Goal: Information Seeking & Learning: Check status

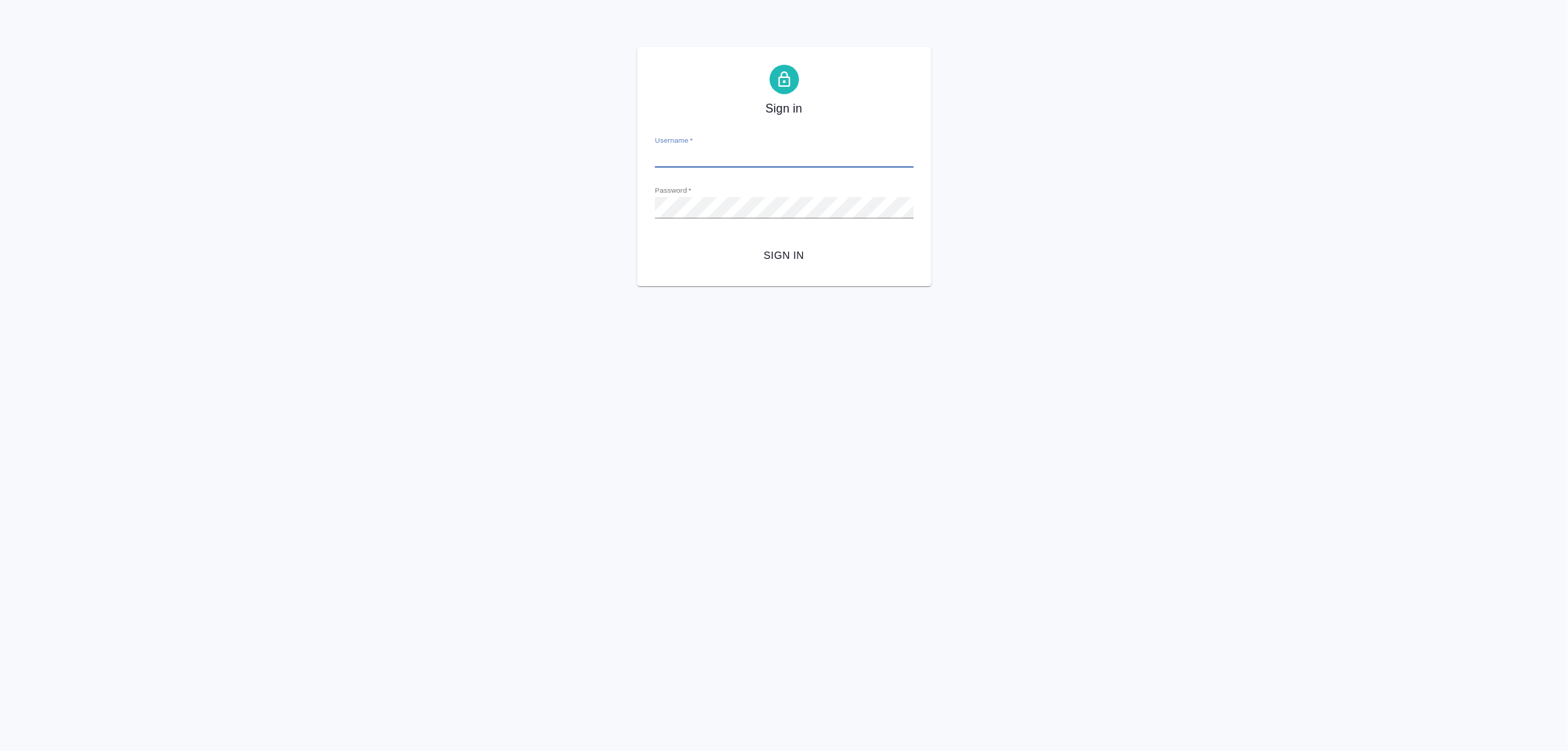
type input "[PERSON_NAME][EMAIL_ADDRESS][DOMAIN_NAME]"
drag, startPoint x: 770, startPoint y: 239, endPoint x: 777, endPoint y: 245, distance: 9.2
click at [777, 243] on form "Username   * r.romanenko@awatera.com Password   * urlPath   * /deliveries Sign …" at bounding box center [784, 196] width 259 height 145
click at [779, 253] on span "Sign in" at bounding box center [784, 256] width 235 height 19
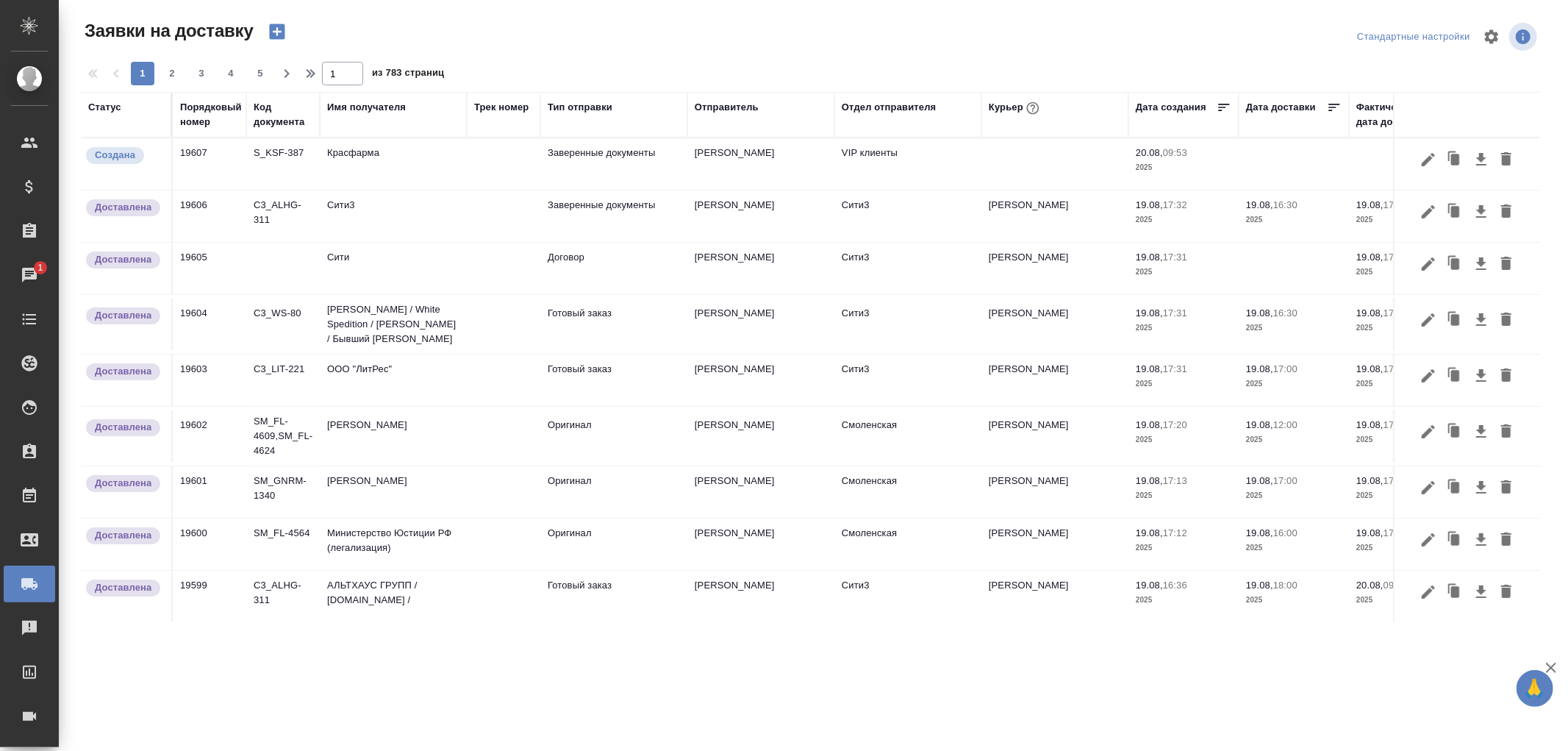
click at [365, 114] on div "Имя получателя" at bounding box center [366, 107] width 79 height 15
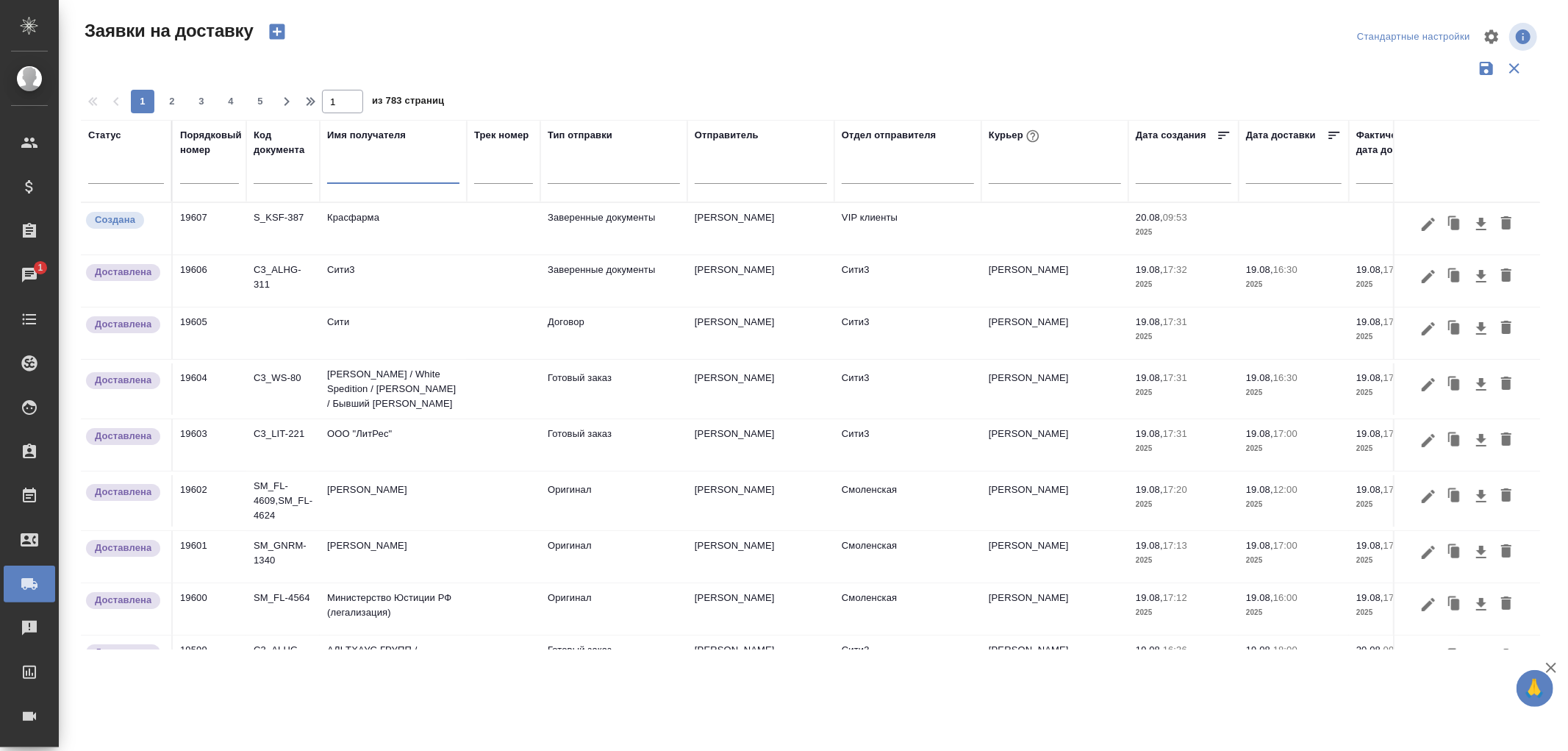
click at [353, 178] on input "text" at bounding box center [394, 174] width 133 height 19
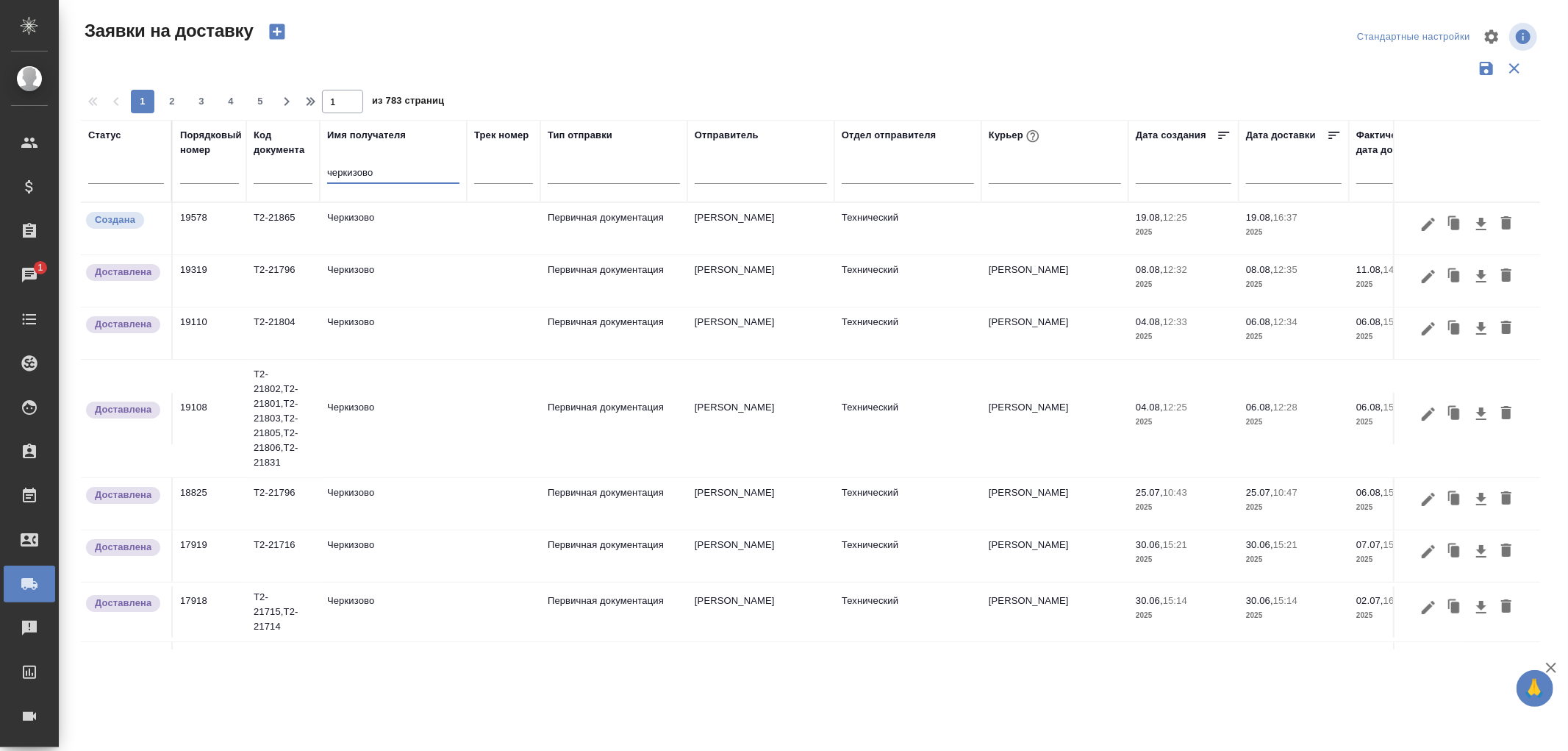
type input "черкизово"
click at [1421, 221] on icon "button" at bounding box center [1428, 223] width 13 height 13
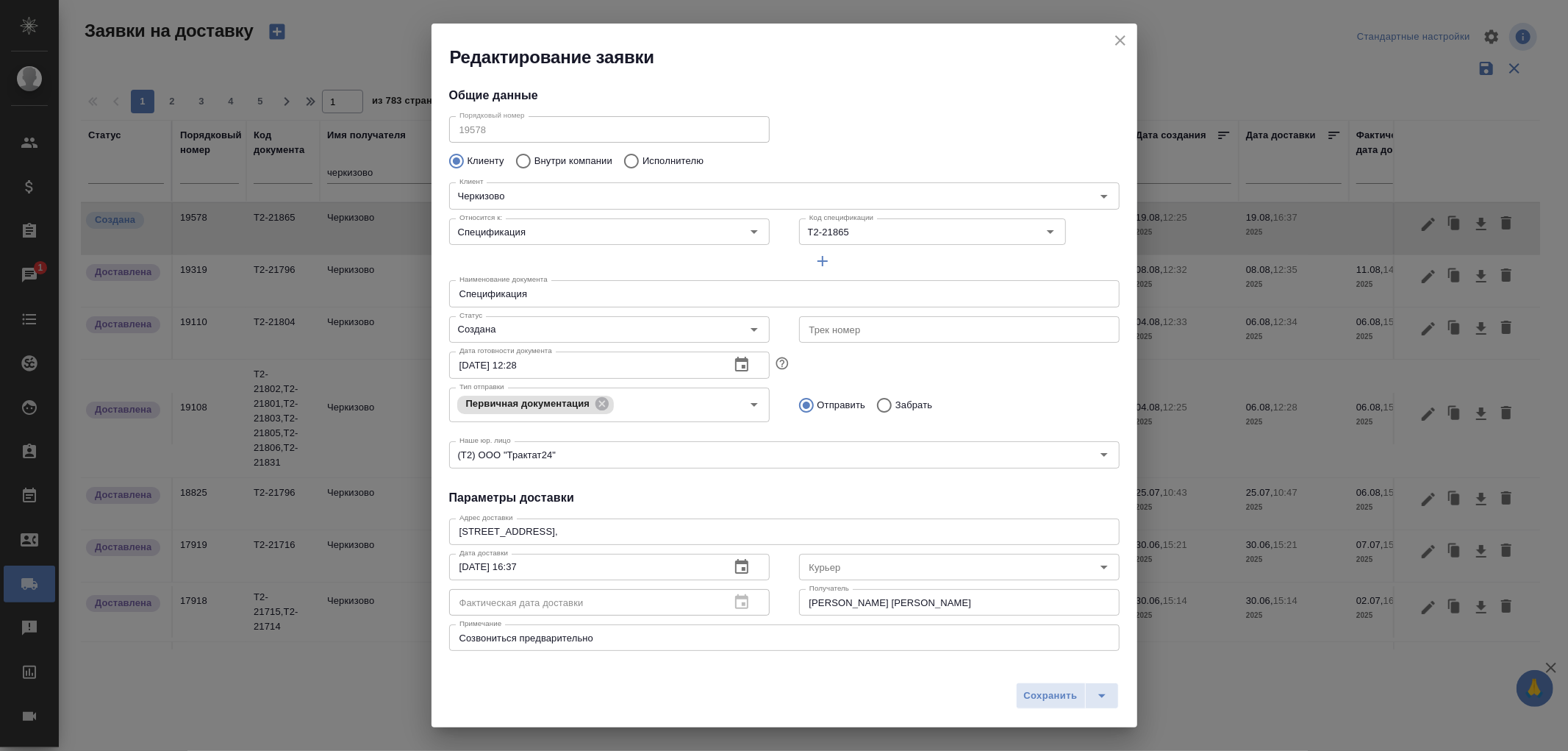
type input "Байбекова Елена"
type input "8 903 299 25 97"
click at [814, 253] on icon "button" at bounding box center [823, 260] width 18 height 18
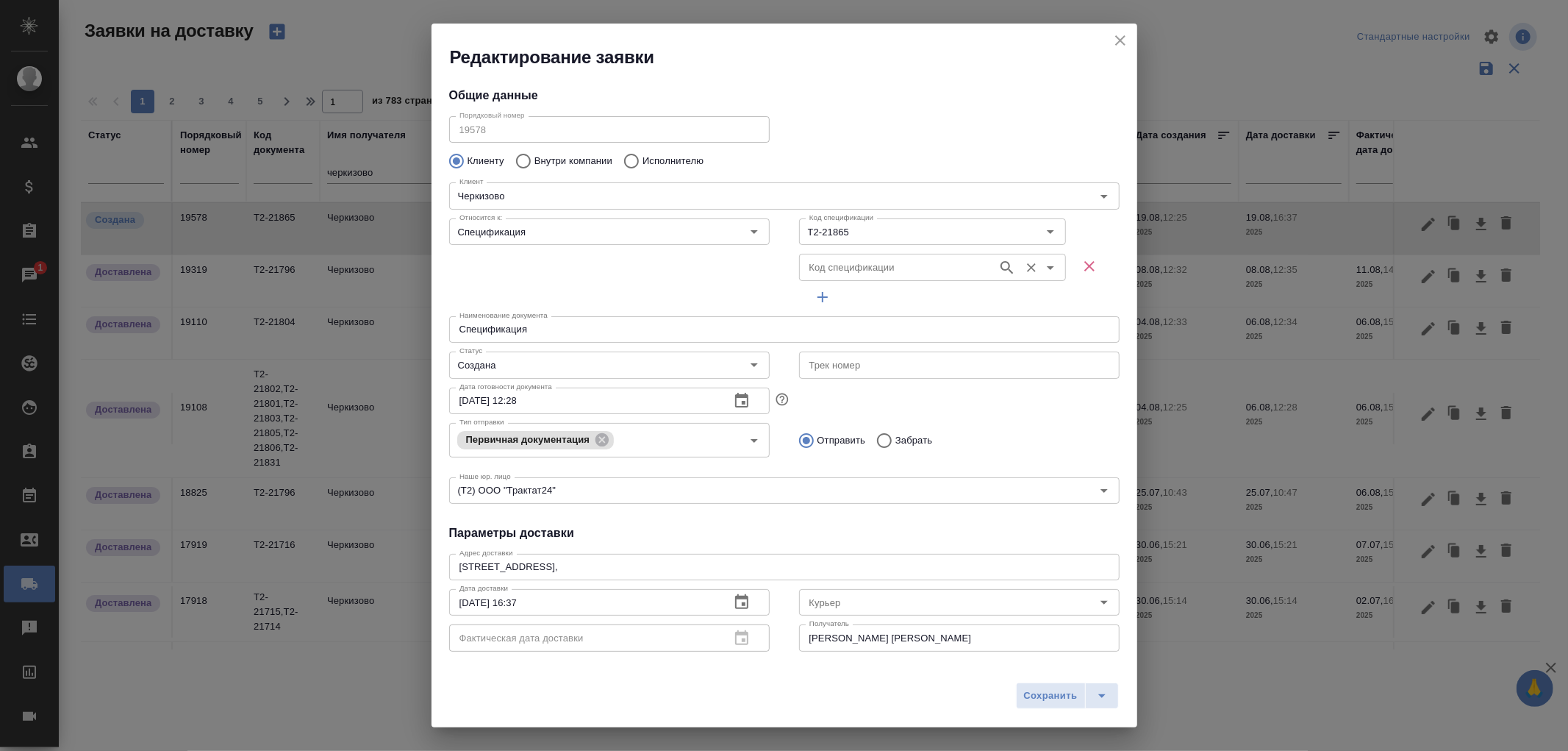
click at [811, 267] on input "Код спецификации" at bounding box center [896, 267] width 186 height 18
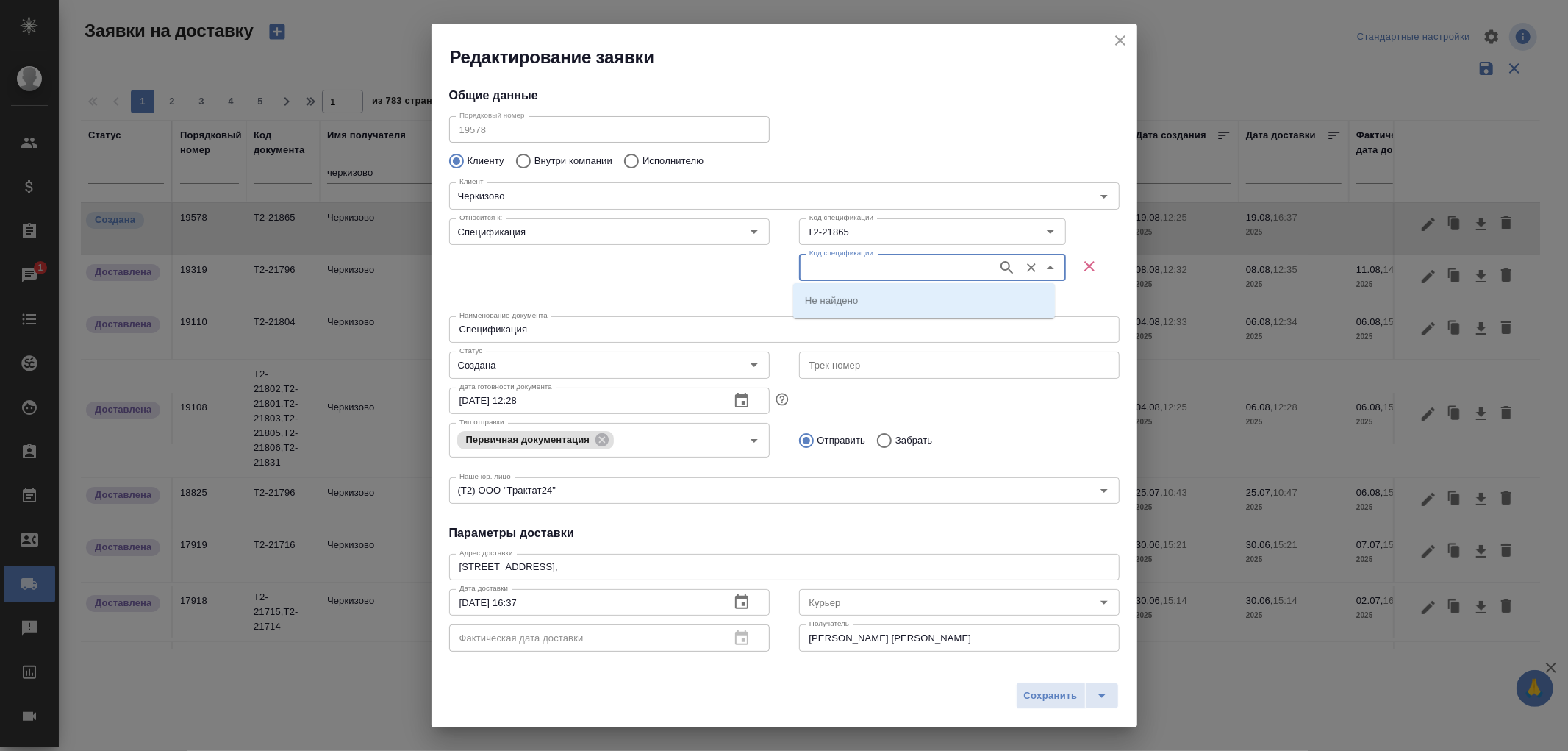
paste input "Т2-21867"
type input "Т2-21867"
click at [998, 265] on icon "button" at bounding box center [1007, 267] width 18 height 18
click at [841, 302] on p "Т2-21867" at bounding box center [826, 299] width 42 height 15
type input "Т2-21867"
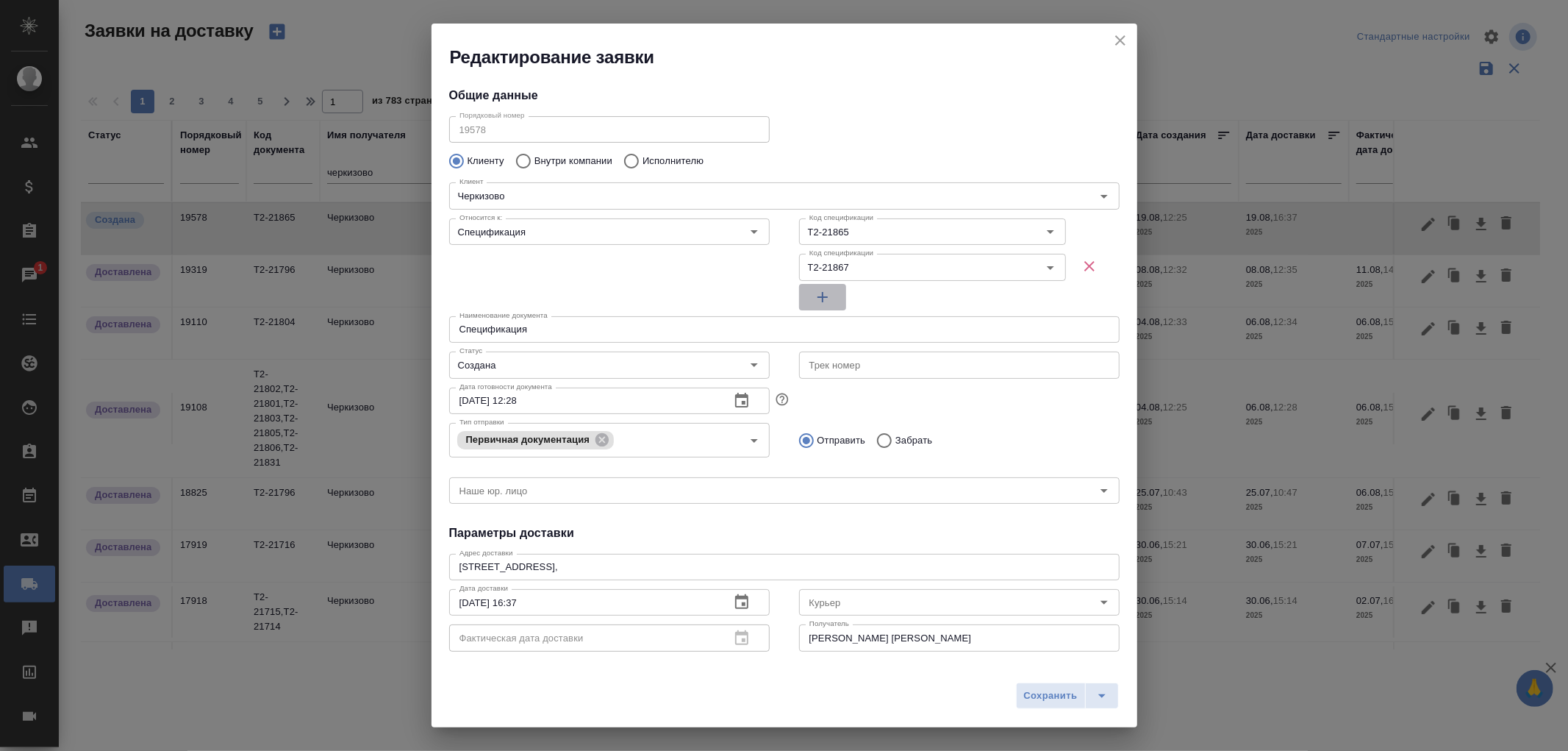
click at [818, 299] on icon "button" at bounding box center [823, 297] width 18 height 18
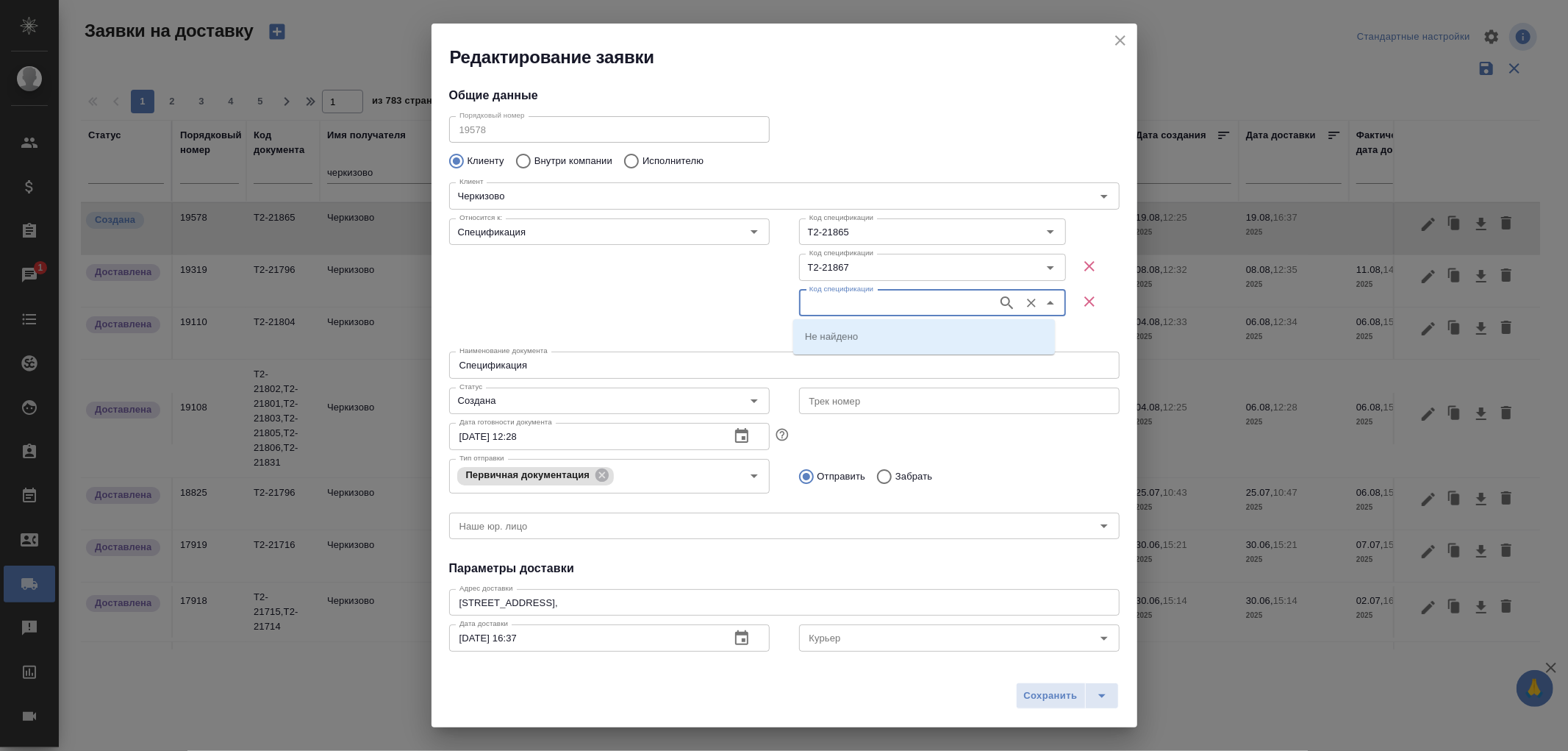
click at [818, 306] on input "Код спецификации" at bounding box center [896, 303] width 186 height 18
paste input "Т2-21866"
type input "Т2-21866"
click at [1000, 297] on icon "button" at bounding box center [1007, 303] width 12 height 12
click at [825, 336] on p "Т2-21866" at bounding box center [826, 335] width 42 height 15
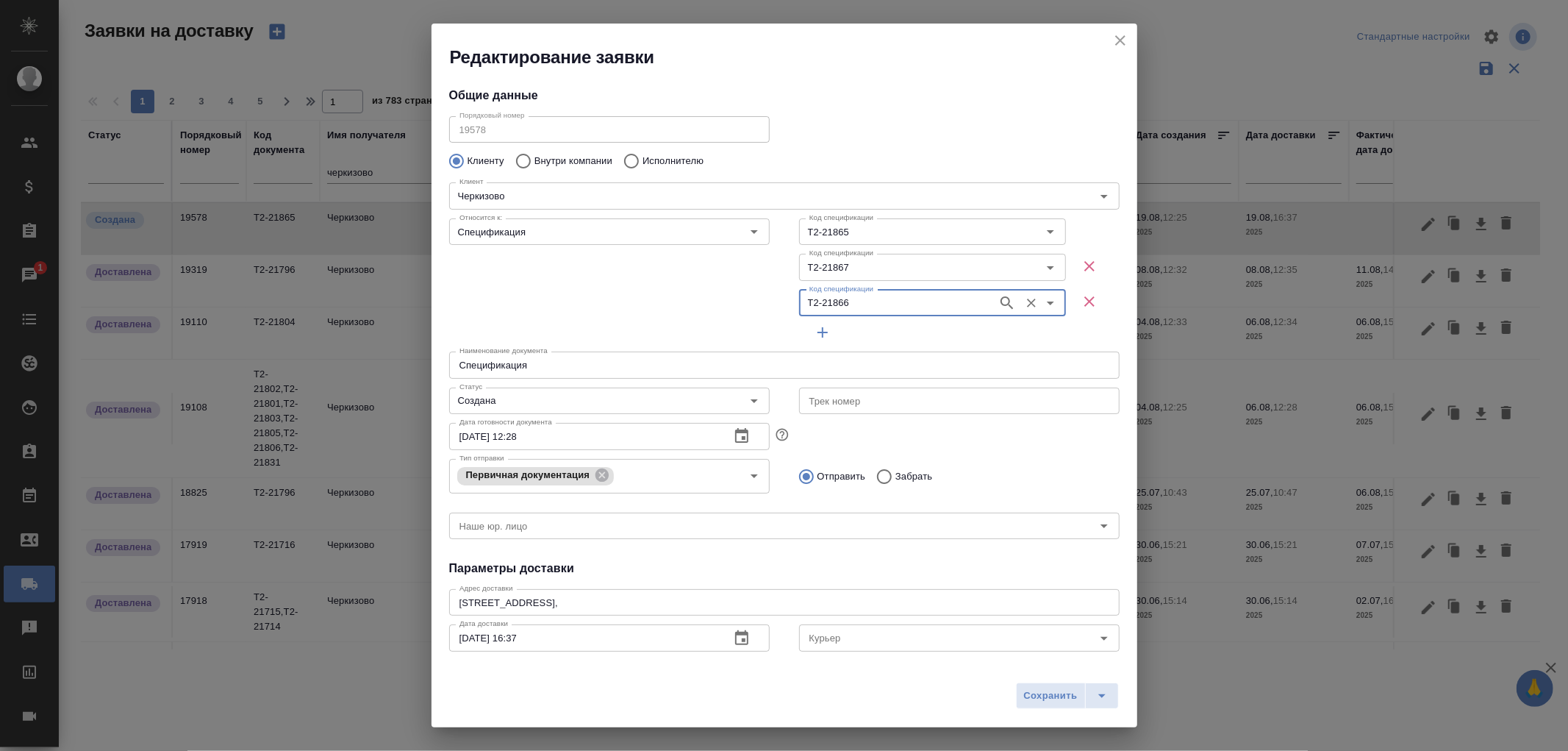
type input "Т2-21866"
click at [817, 333] on icon "button" at bounding box center [823, 332] width 18 height 18
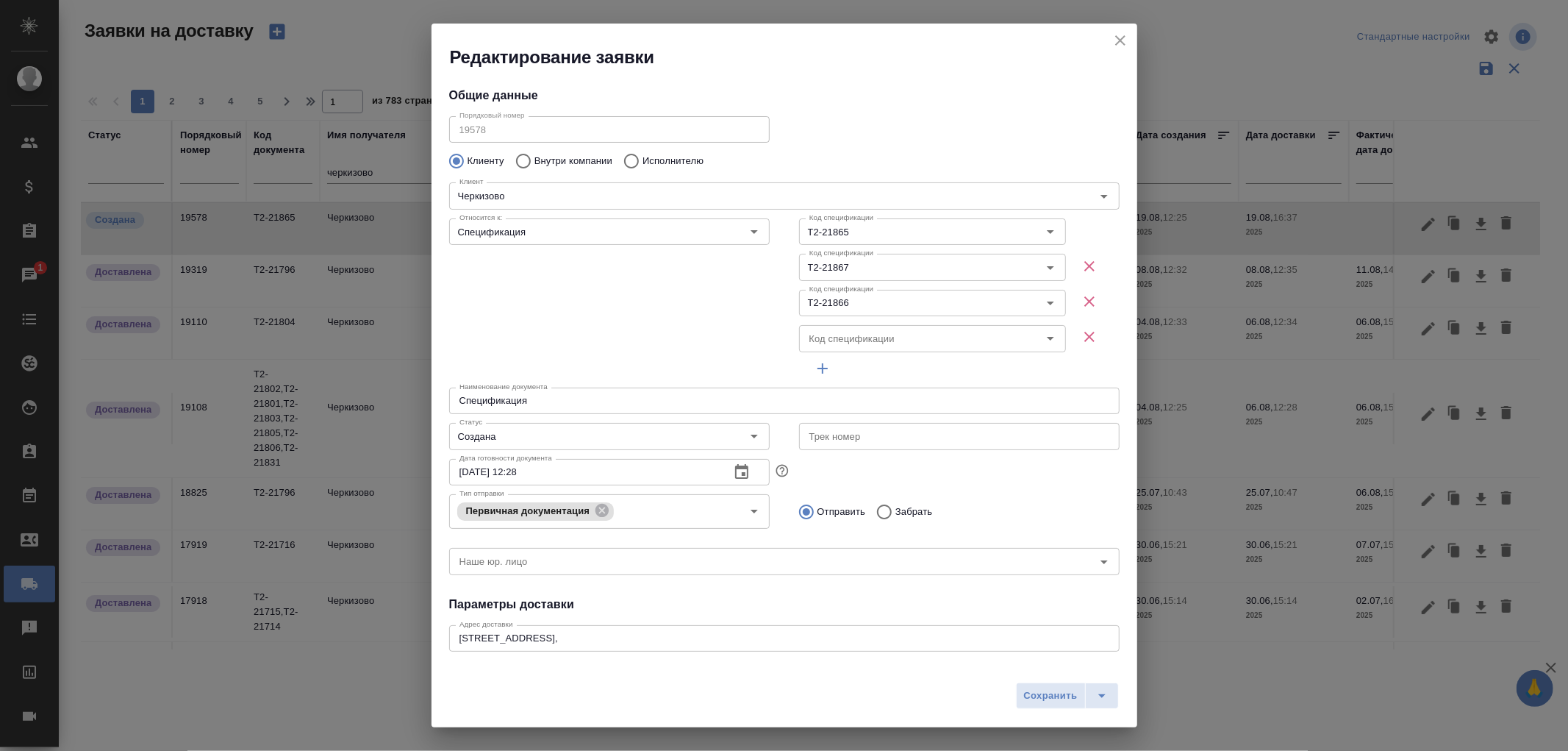
click at [817, 333] on input "Код спецификации" at bounding box center [908, 338] width 209 height 18
click at [865, 336] on input "Код спецификации" at bounding box center [896, 338] width 186 height 18
paste input "Т2-21868"
type input "Т2-21868"
click at [998, 331] on icon "button" at bounding box center [1007, 338] width 18 height 18
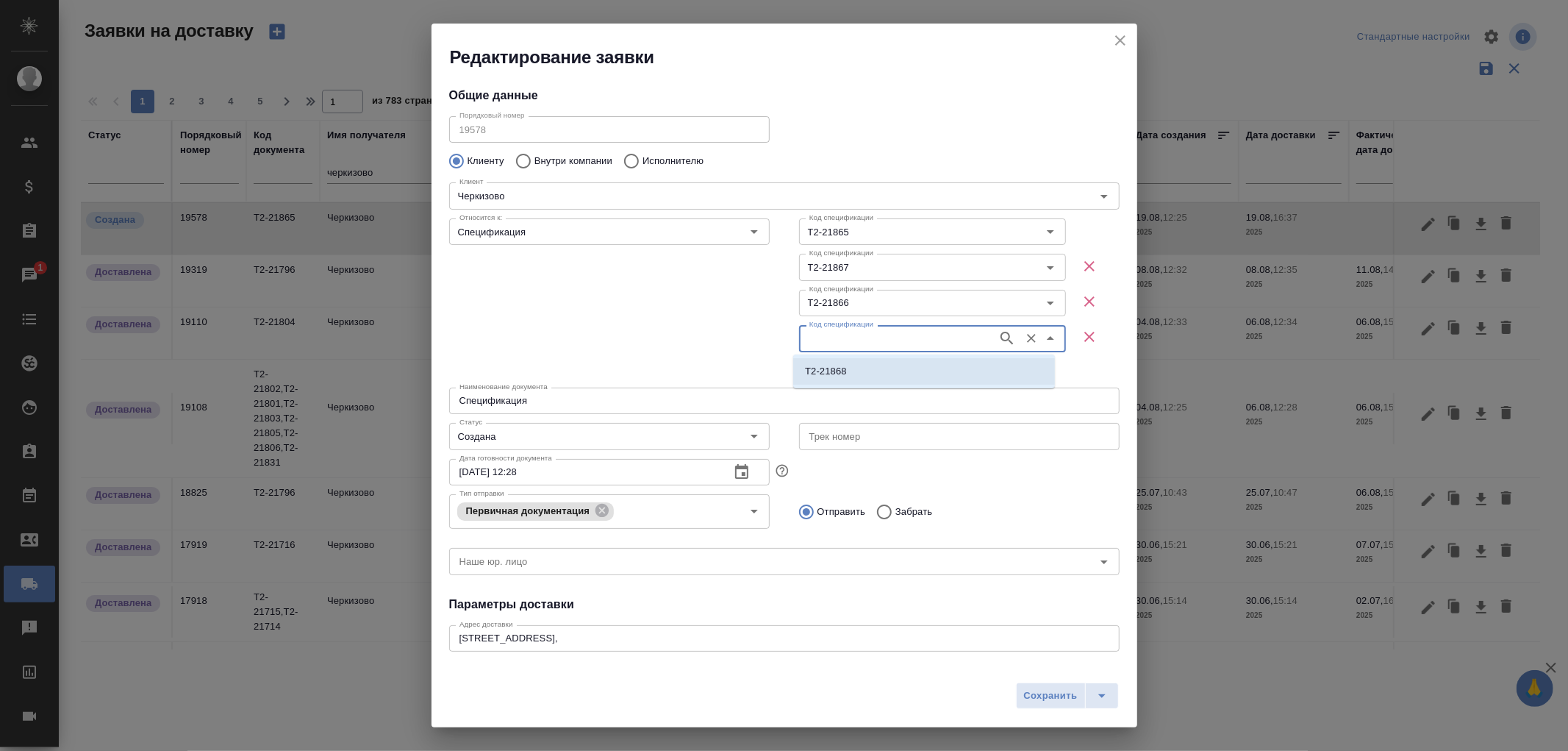
click at [822, 379] on li "Т2-21868" at bounding box center [924, 371] width 262 height 27
type input "Т2-21868"
click at [739, 467] on icon "button" at bounding box center [742, 471] width 13 height 15
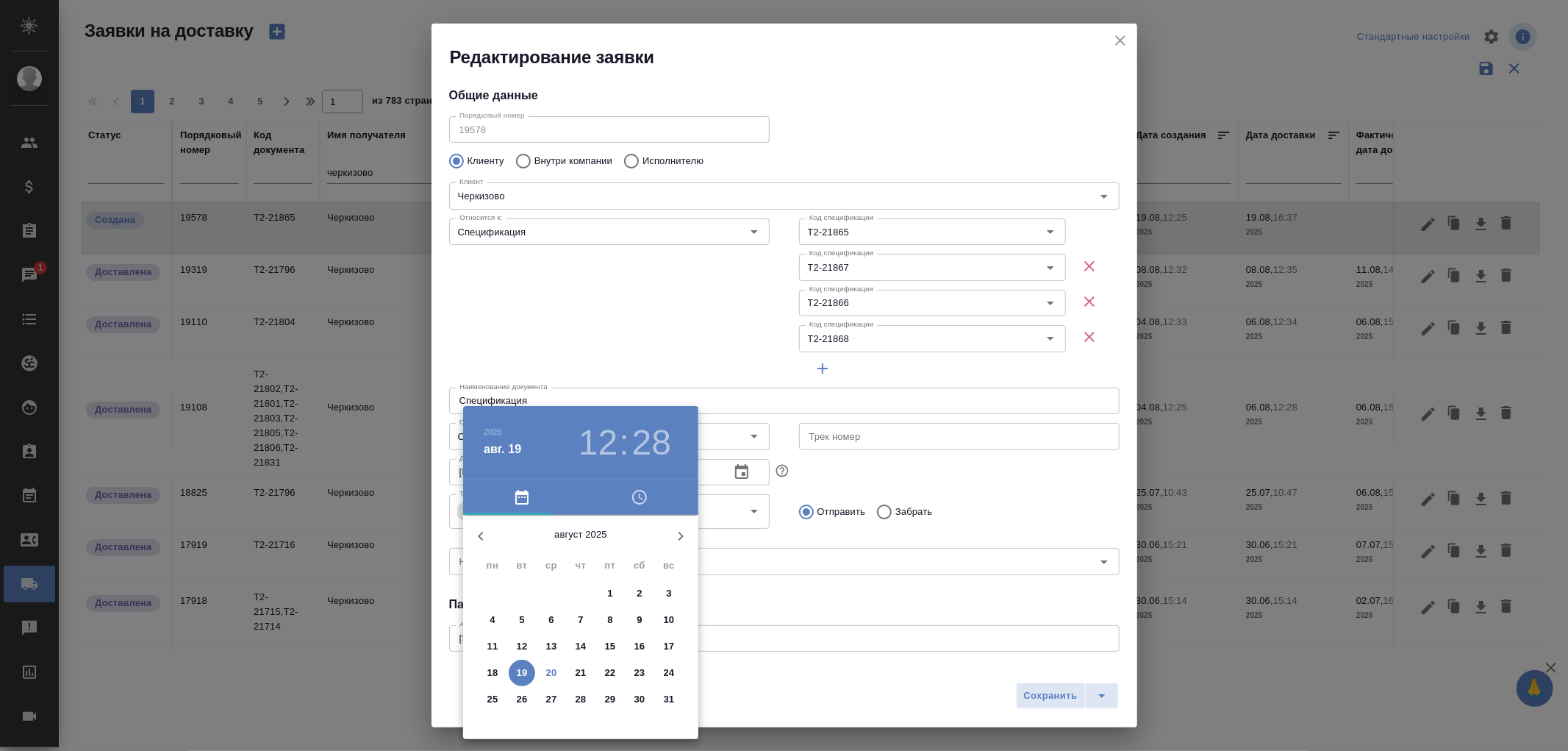
click at [554, 671] on p "20" at bounding box center [551, 672] width 11 height 15
type input "20.08.2025 12:28"
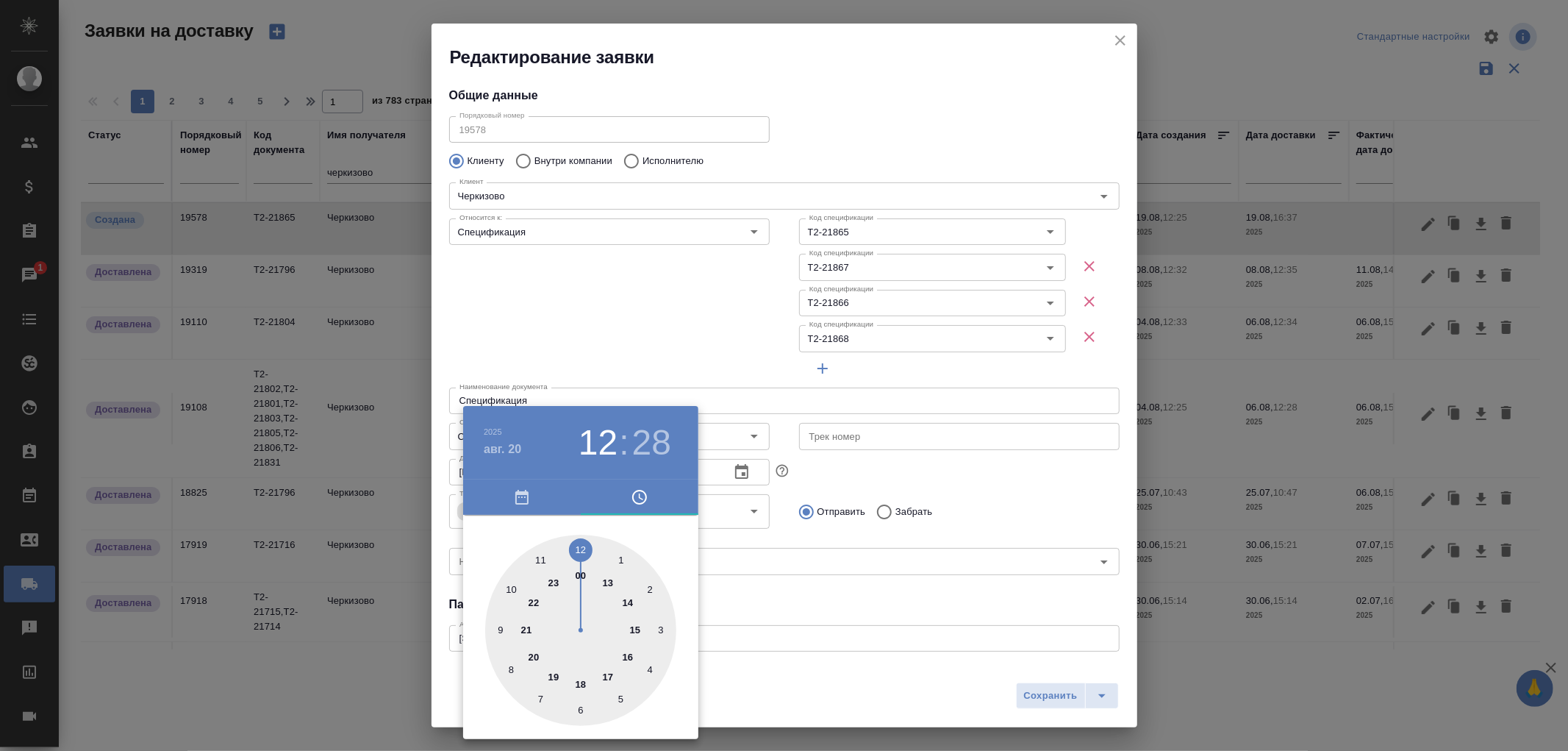
click at [795, 679] on div at bounding box center [784, 375] width 1568 height 751
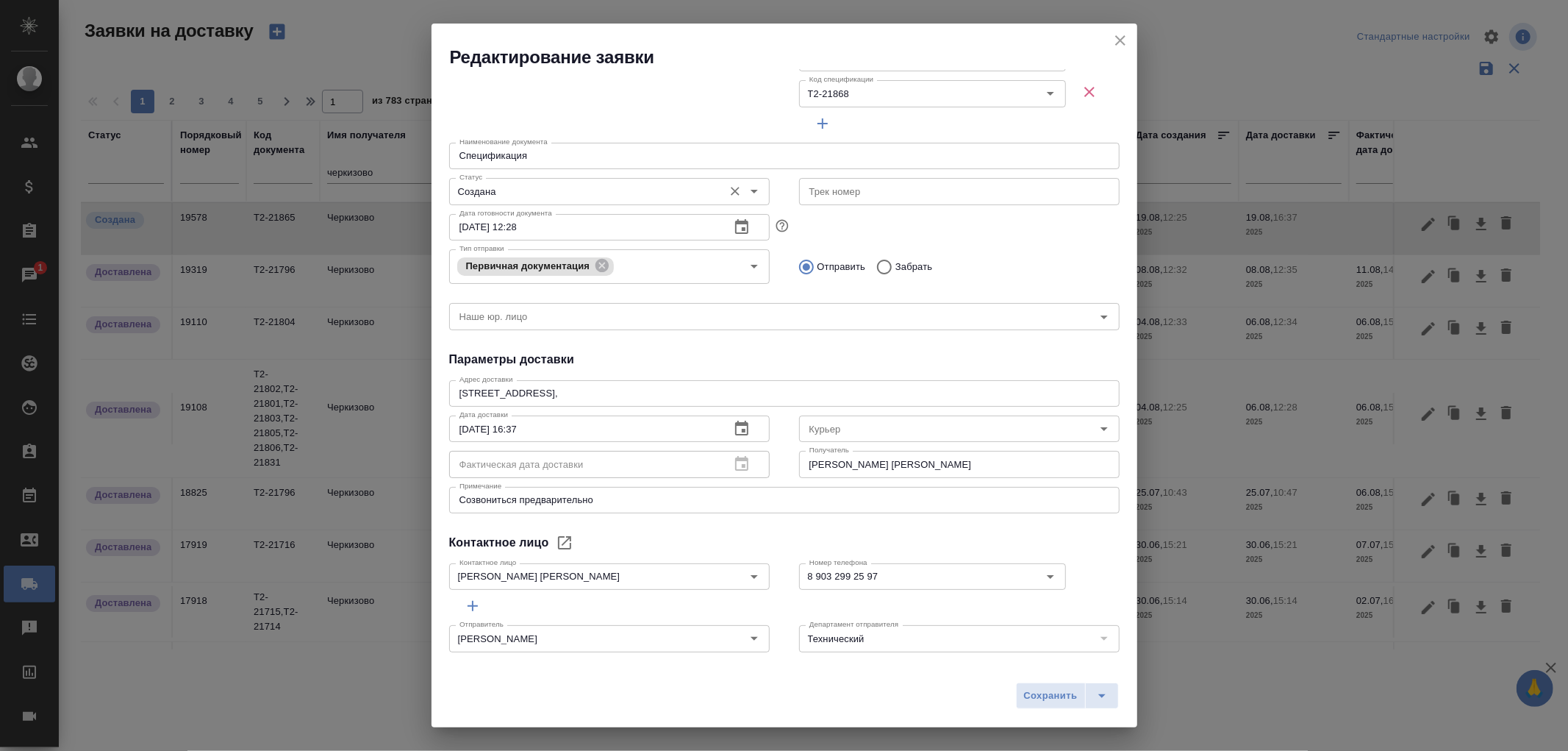
scroll to position [255, 0]
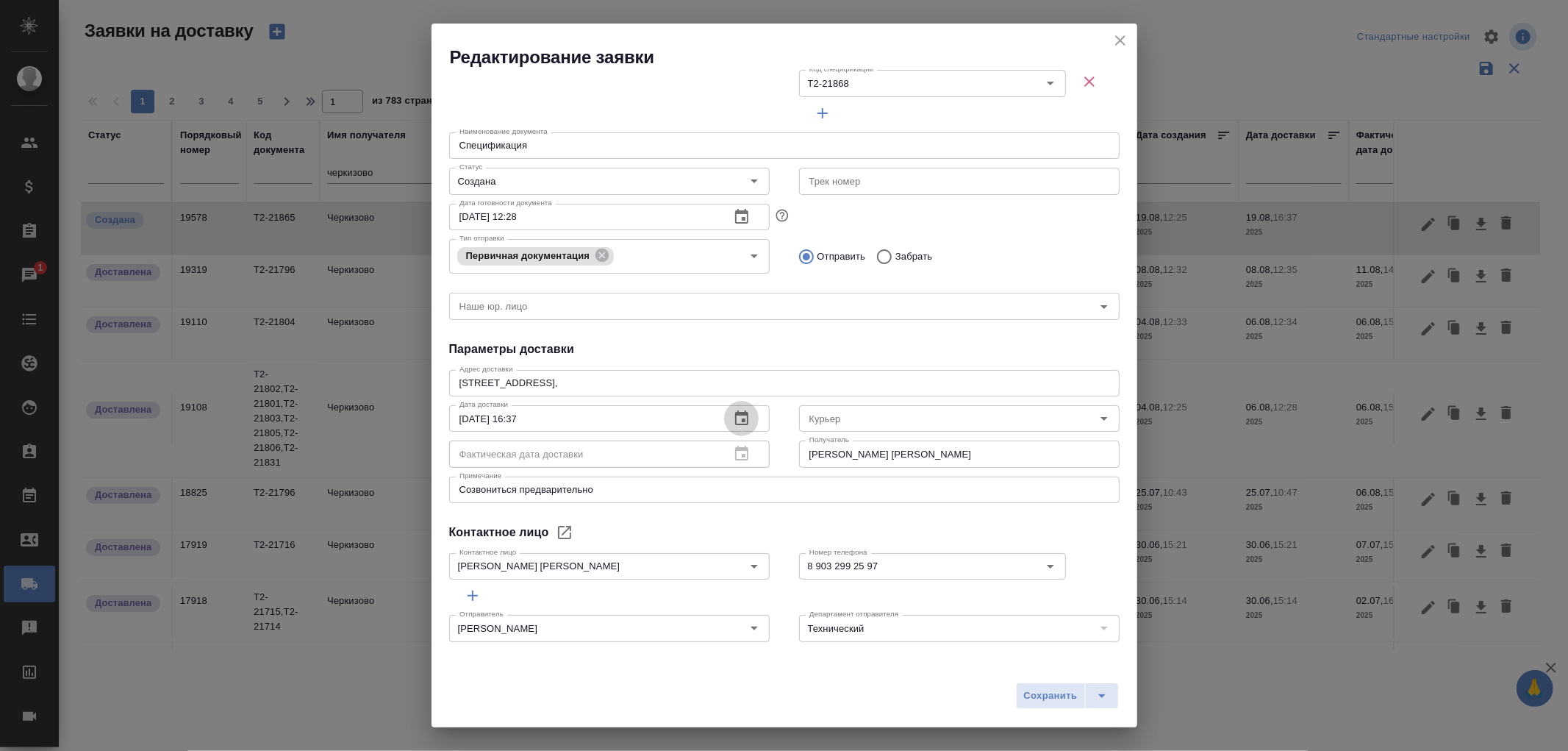
click at [734, 417] on icon "button" at bounding box center [742, 418] width 18 height 18
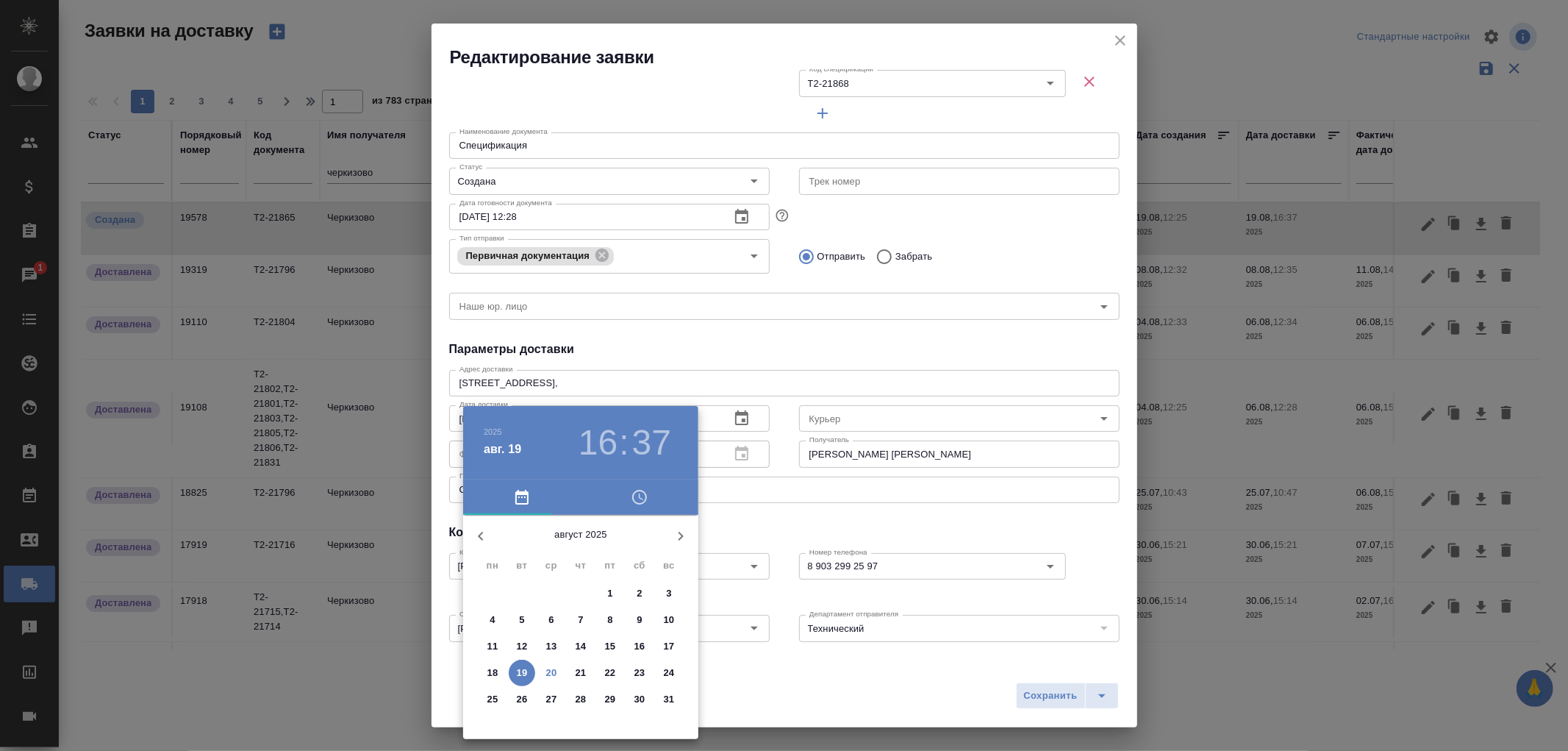
click at [554, 669] on p "20" at bounding box center [551, 672] width 11 height 15
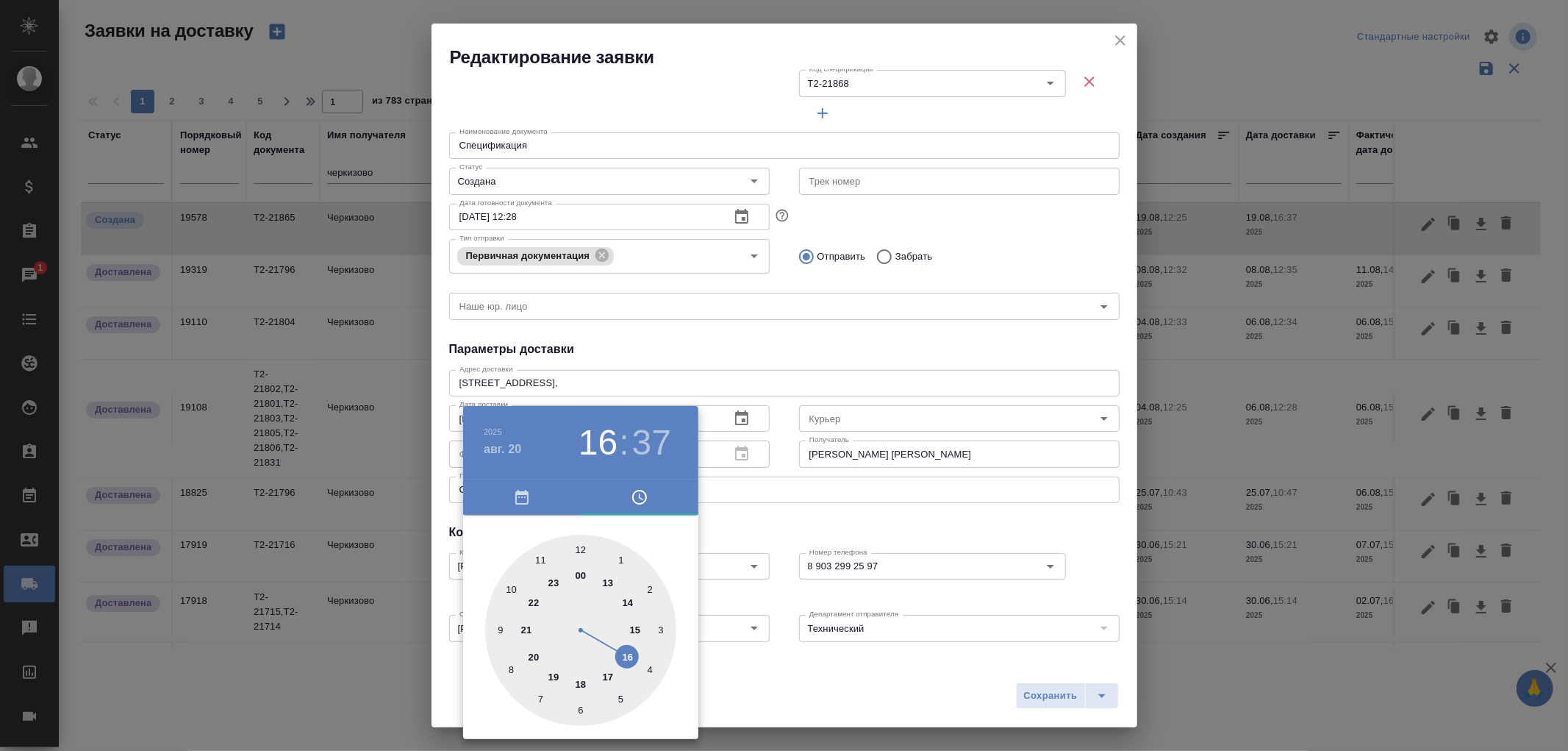
type input "20.08.2025 16:37"
click at [791, 684] on div at bounding box center [784, 375] width 1568 height 751
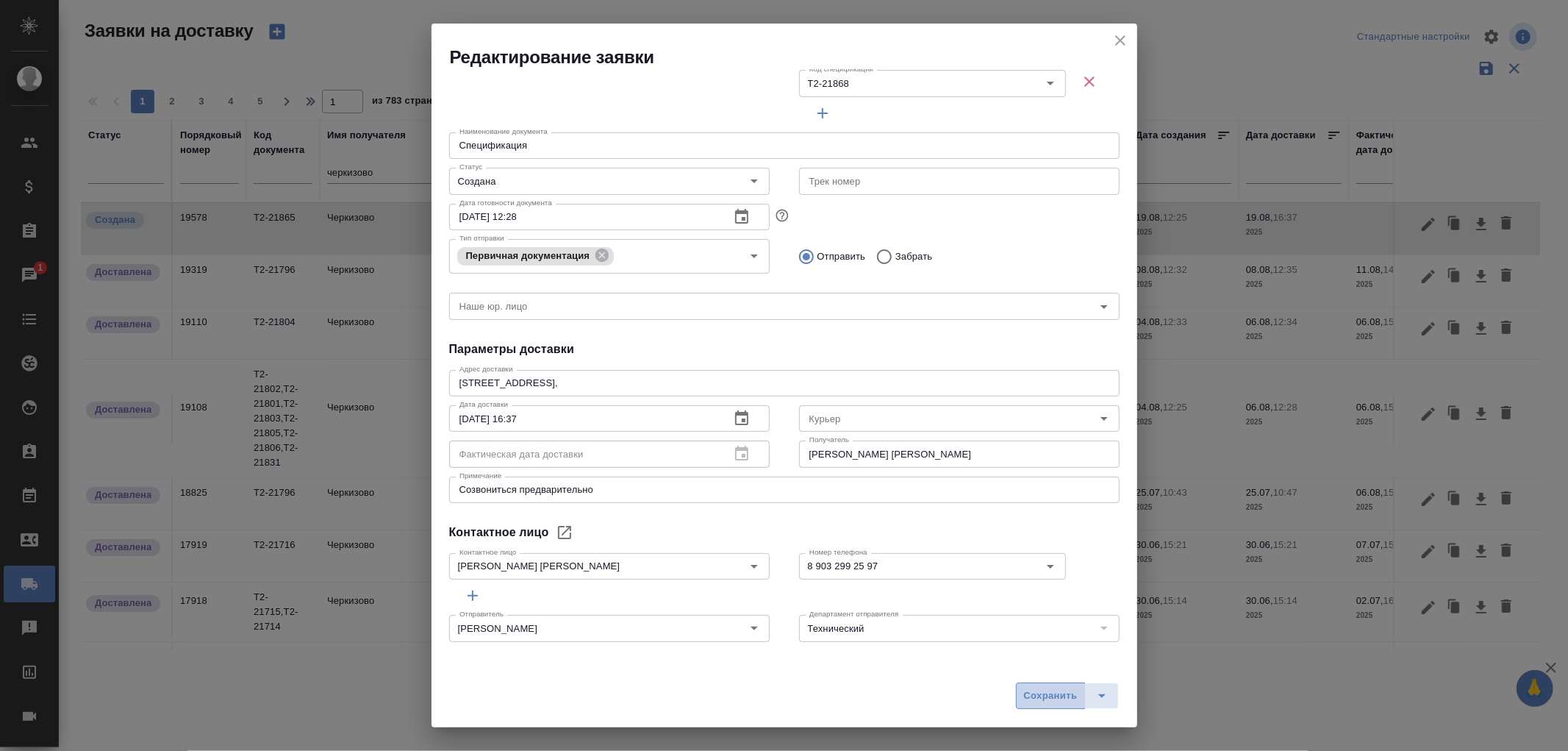
click at [1049, 696] on span "Сохранить" at bounding box center [1050, 696] width 54 height 17
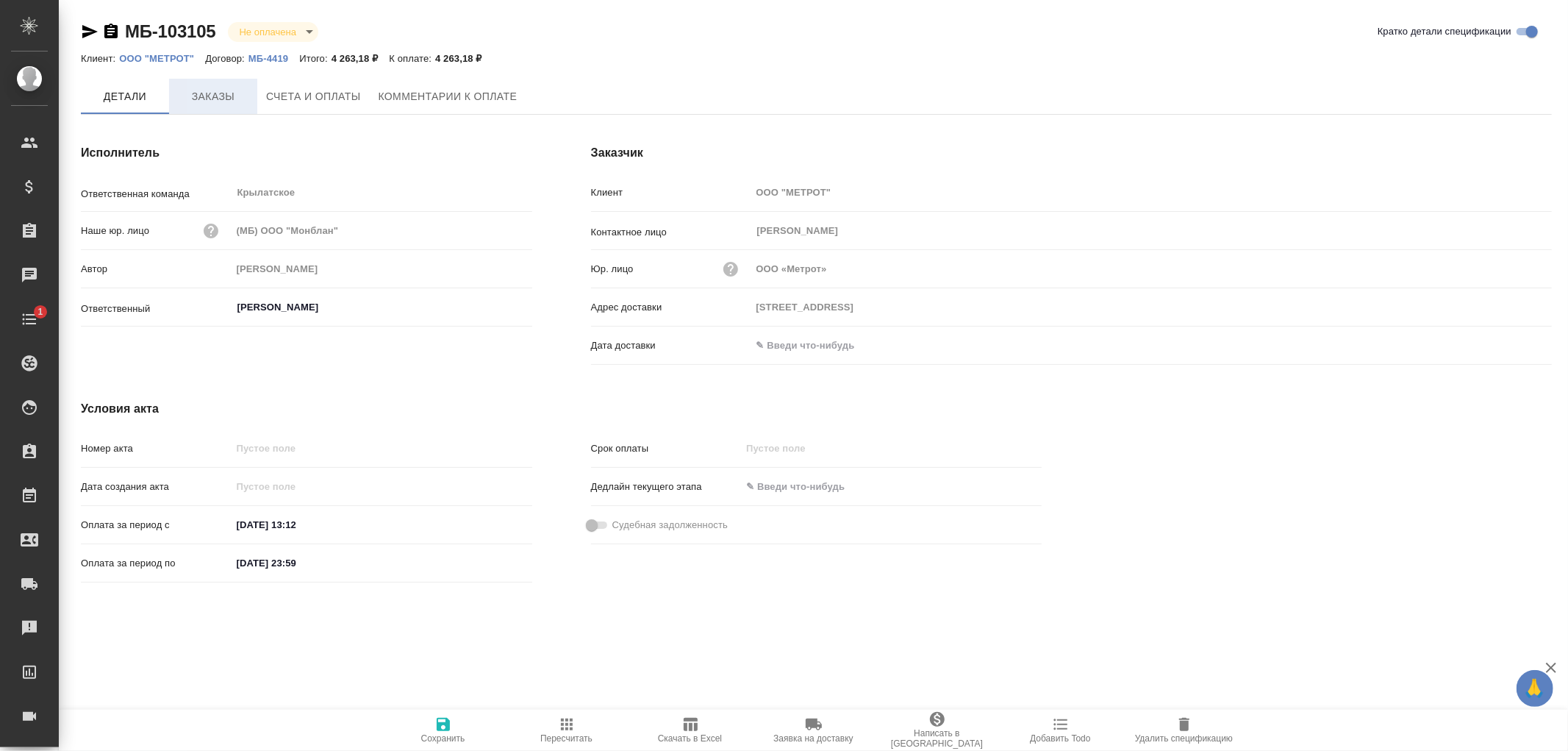
click at [211, 94] on span "Заказы" at bounding box center [213, 97] width 71 height 19
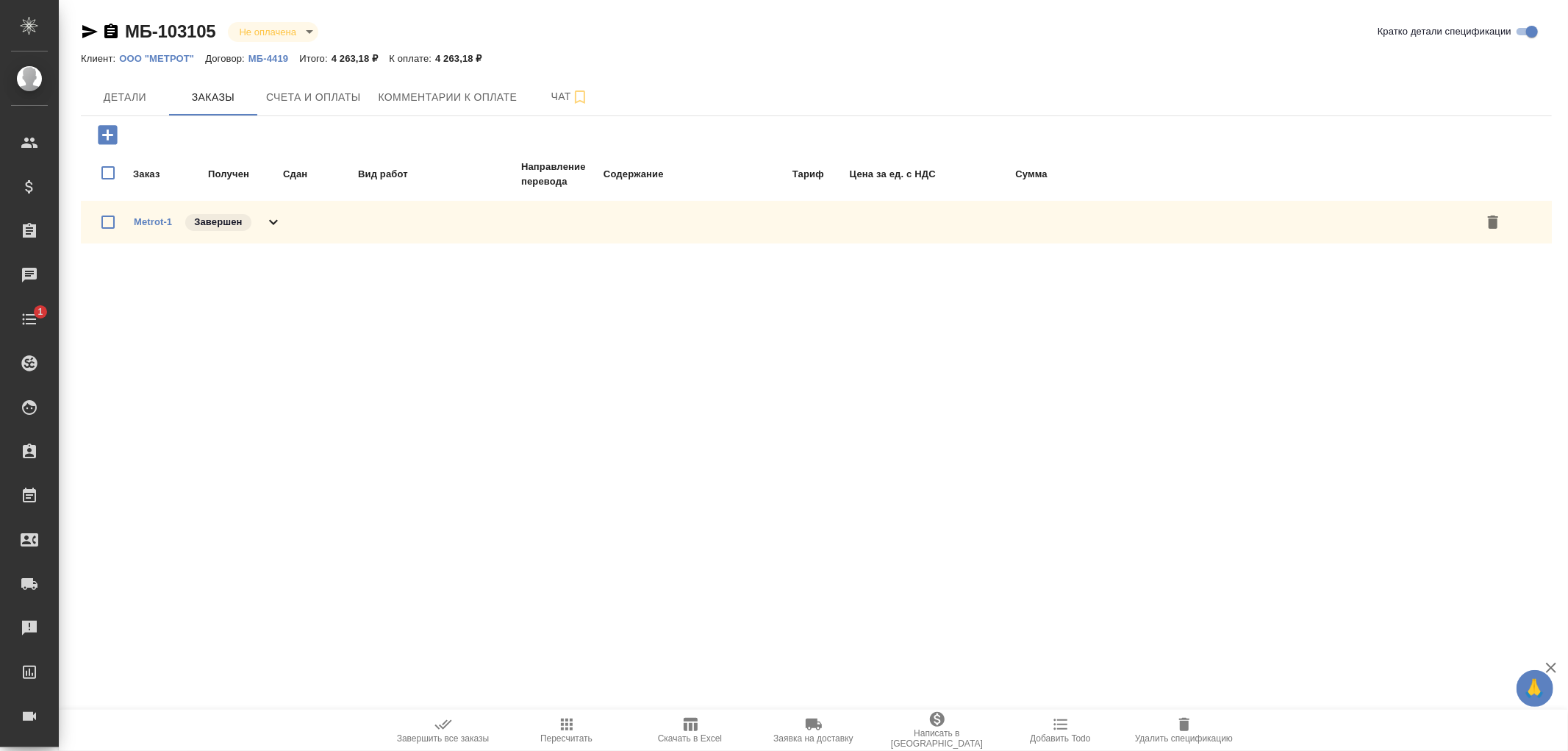
click at [275, 223] on icon at bounding box center [273, 221] width 18 height 18
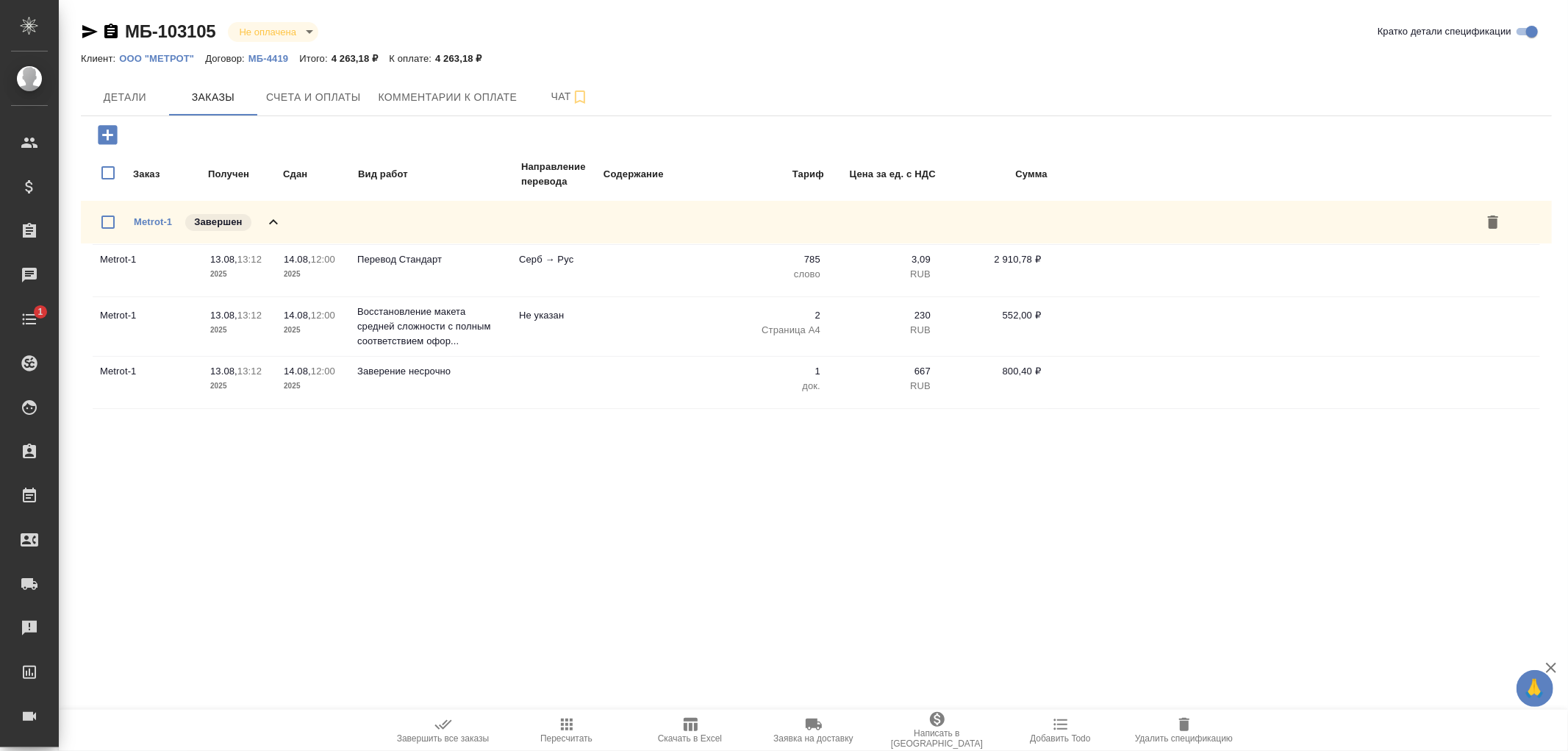
click at [272, 219] on icon at bounding box center [273, 221] width 9 height 5
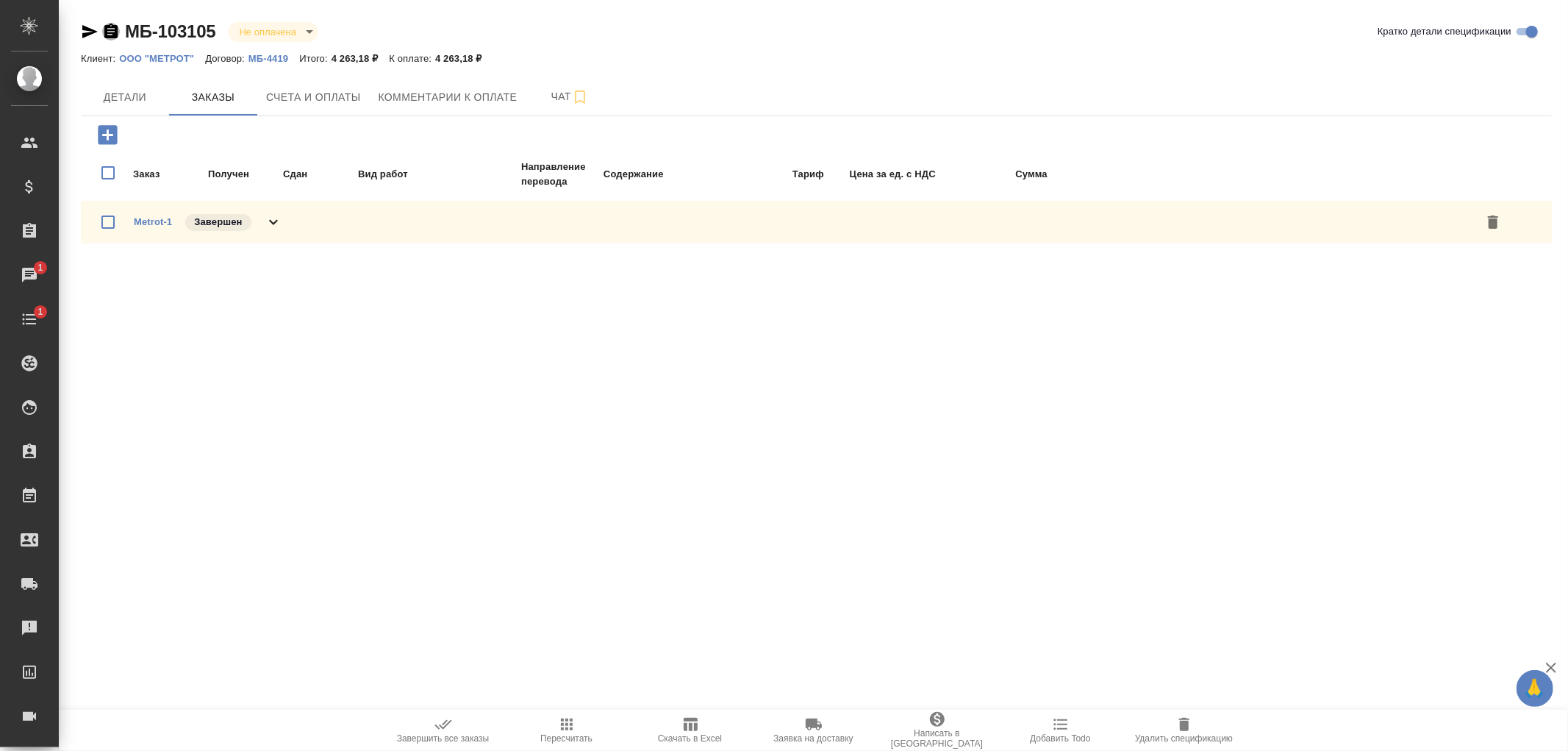
drag, startPoint x: 111, startPoint y: 30, endPoint x: 120, endPoint y: 27, distance: 9.5
click at [111, 30] on icon "button" at bounding box center [111, 30] width 13 height 15
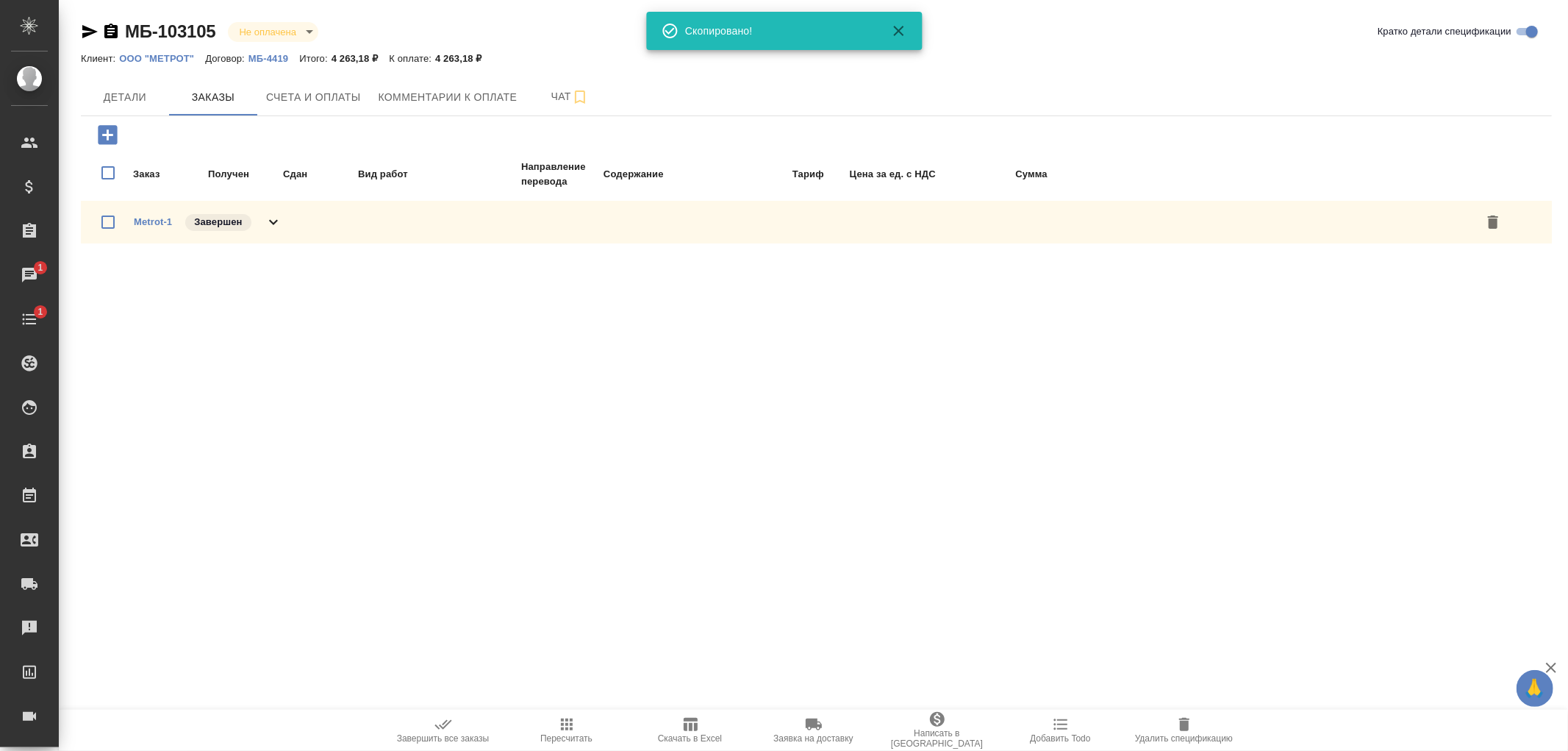
click at [257, 59] on p "МБ-4419" at bounding box center [274, 58] width 51 height 11
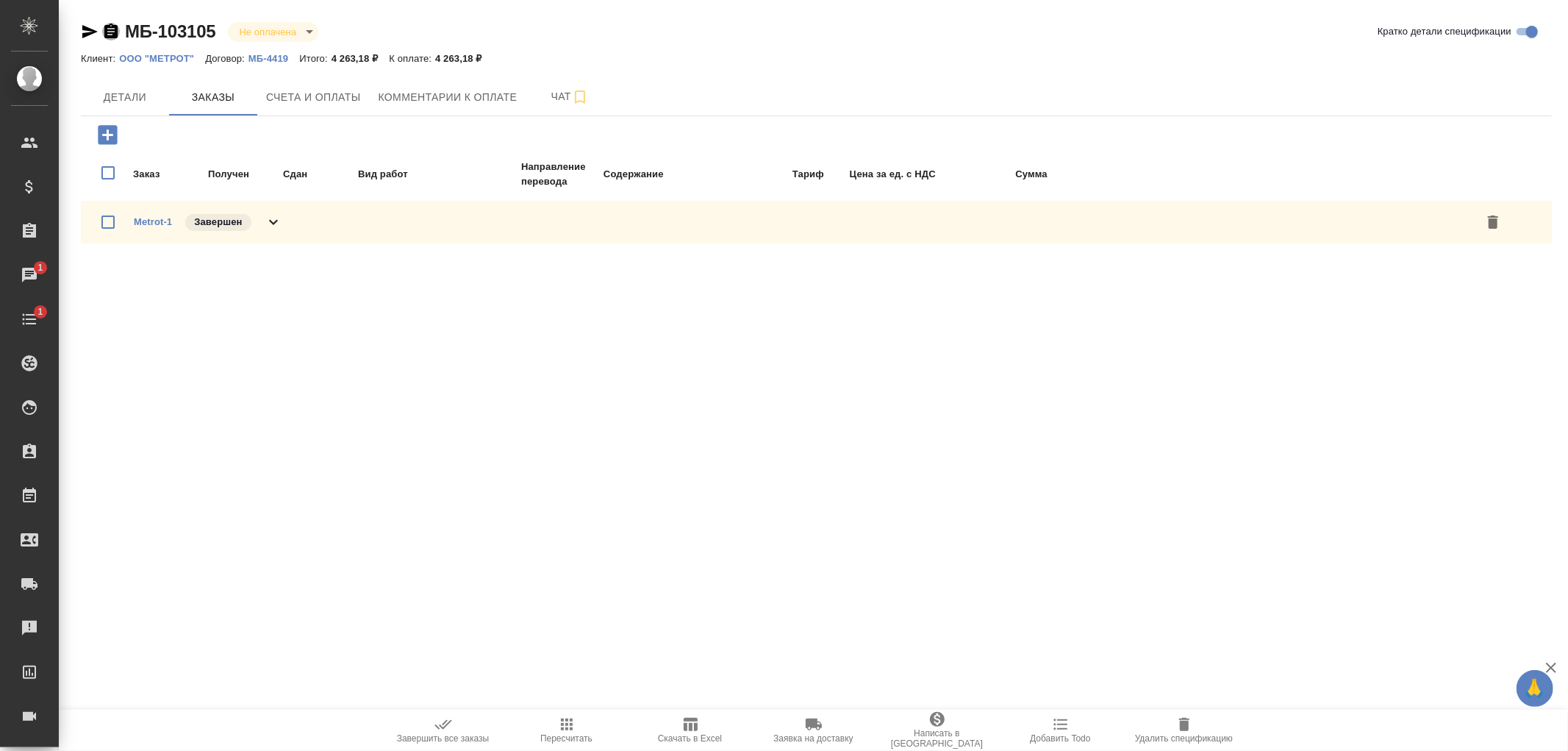
click at [111, 33] on icon "button" at bounding box center [111, 30] width 13 height 15
drag, startPoint x: 306, startPoint y: 97, endPoint x: 322, endPoint y: 99, distance: 16.1
click at [306, 97] on span "Счета и оплаты" at bounding box center [313, 97] width 95 height 19
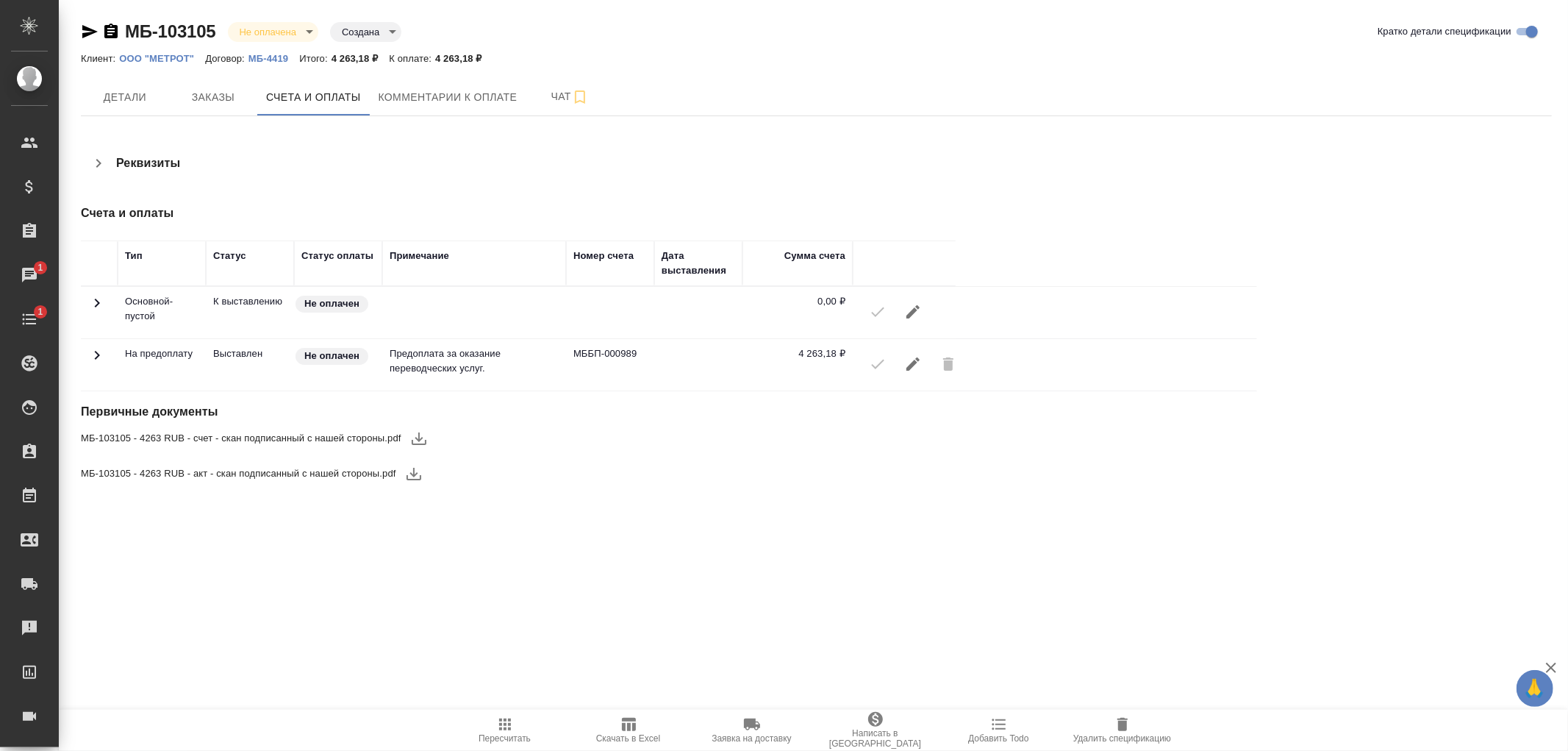
click at [101, 312] on icon at bounding box center [97, 303] width 18 height 18
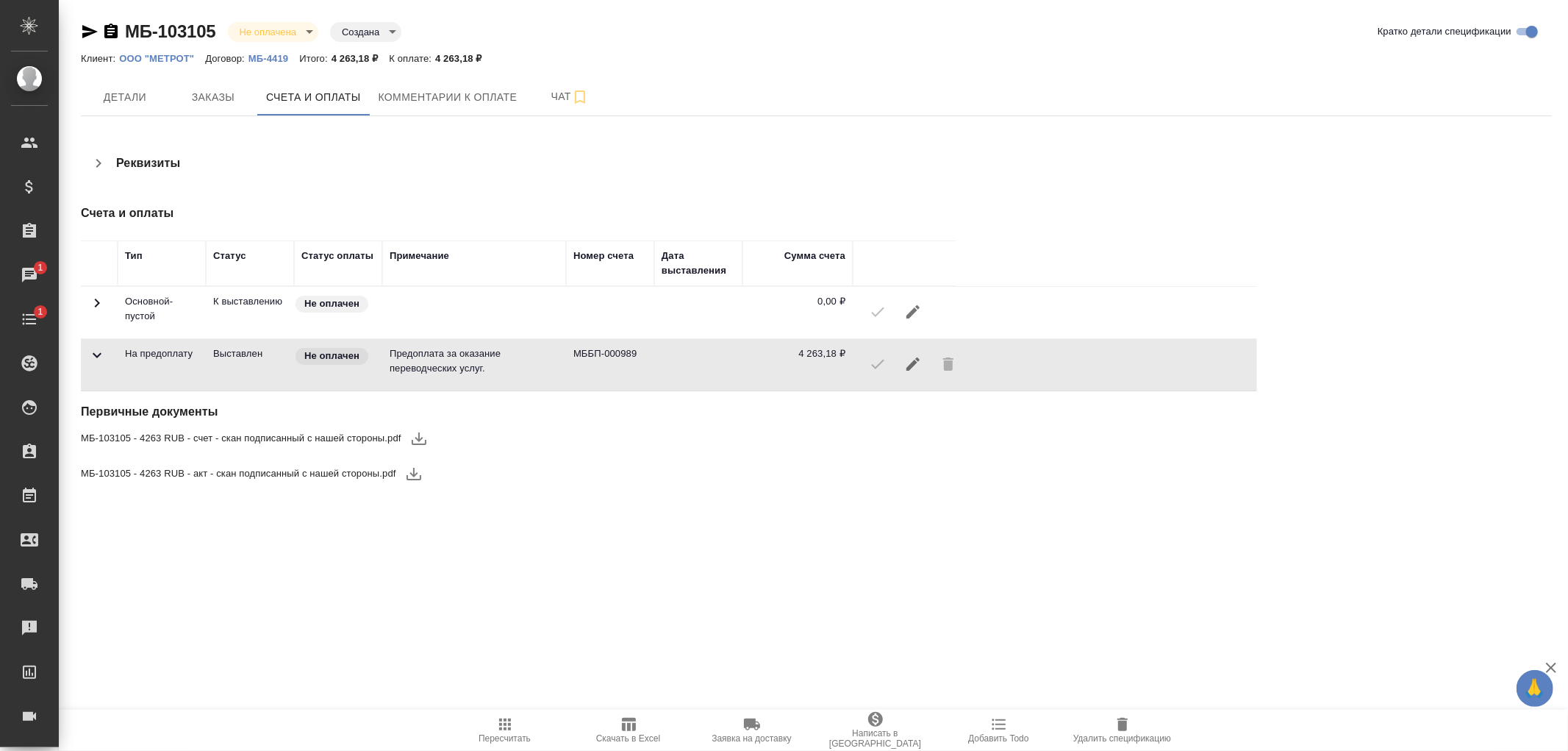
click at [99, 307] on icon at bounding box center [97, 303] width 5 height 9
click at [97, 302] on icon at bounding box center [97, 303] width 5 height 9
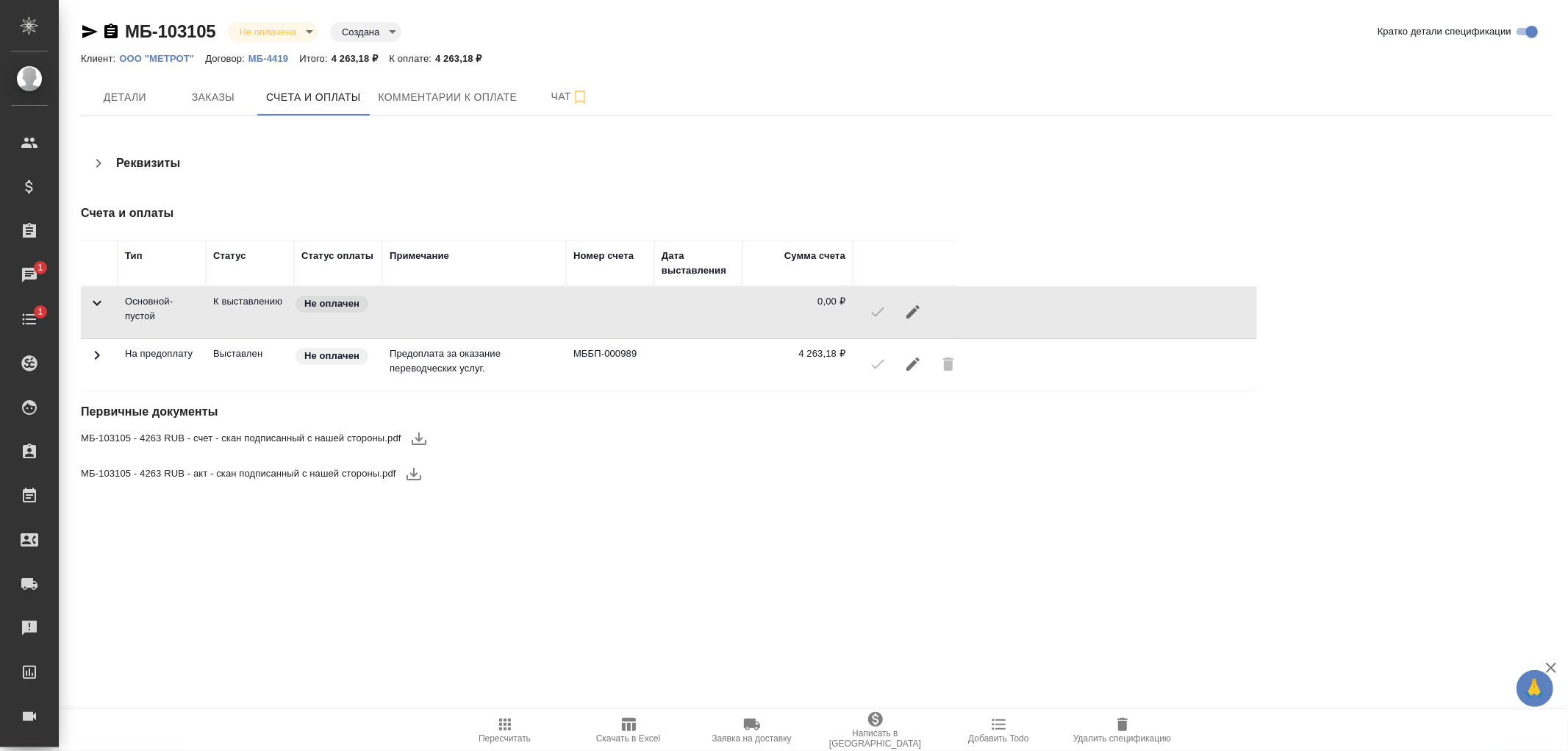
click at [97, 302] on icon at bounding box center [97, 303] width 18 height 18
click at [100, 312] on icon at bounding box center [97, 303] width 18 height 18
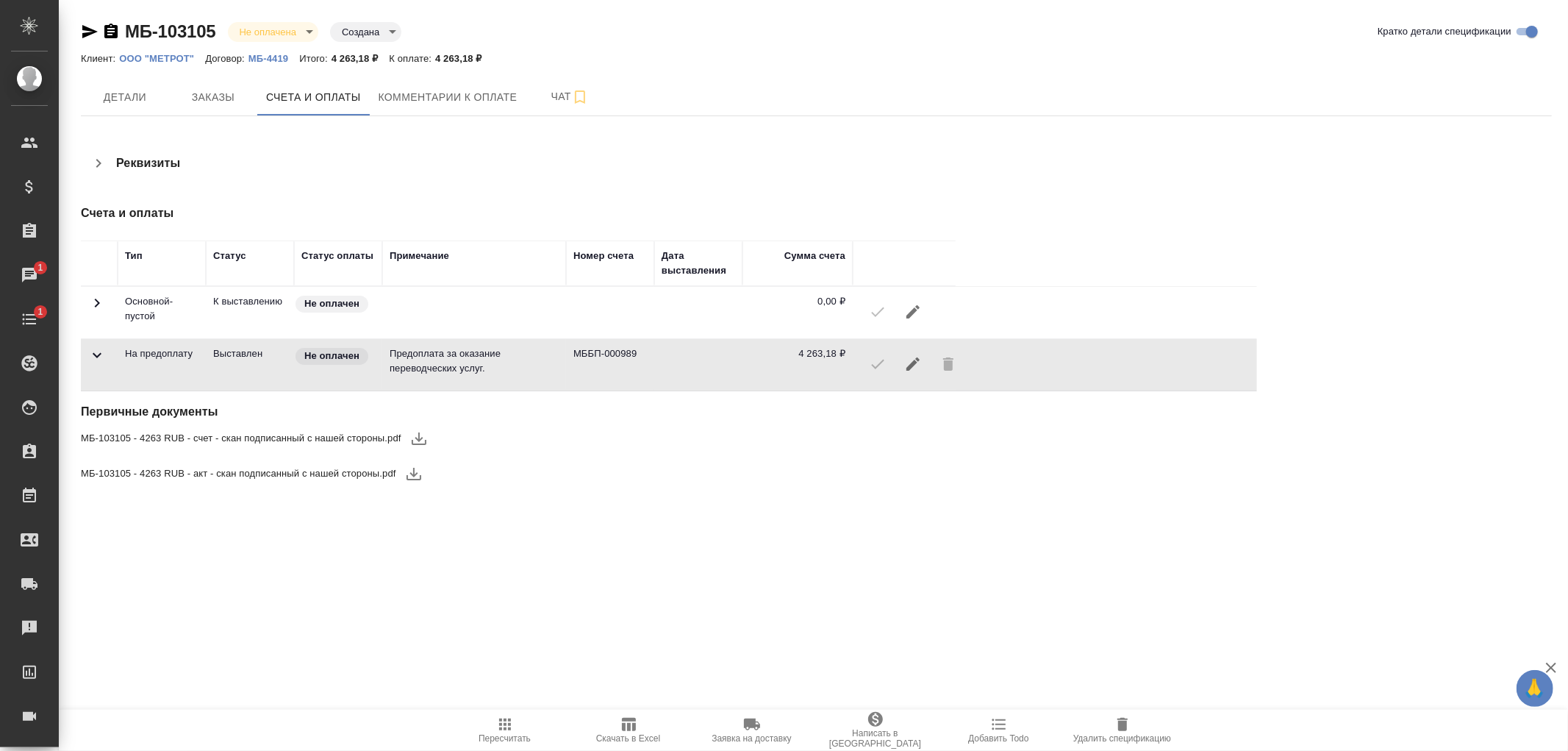
click at [100, 312] on icon at bounding box center [97, 303] width 18 height 18
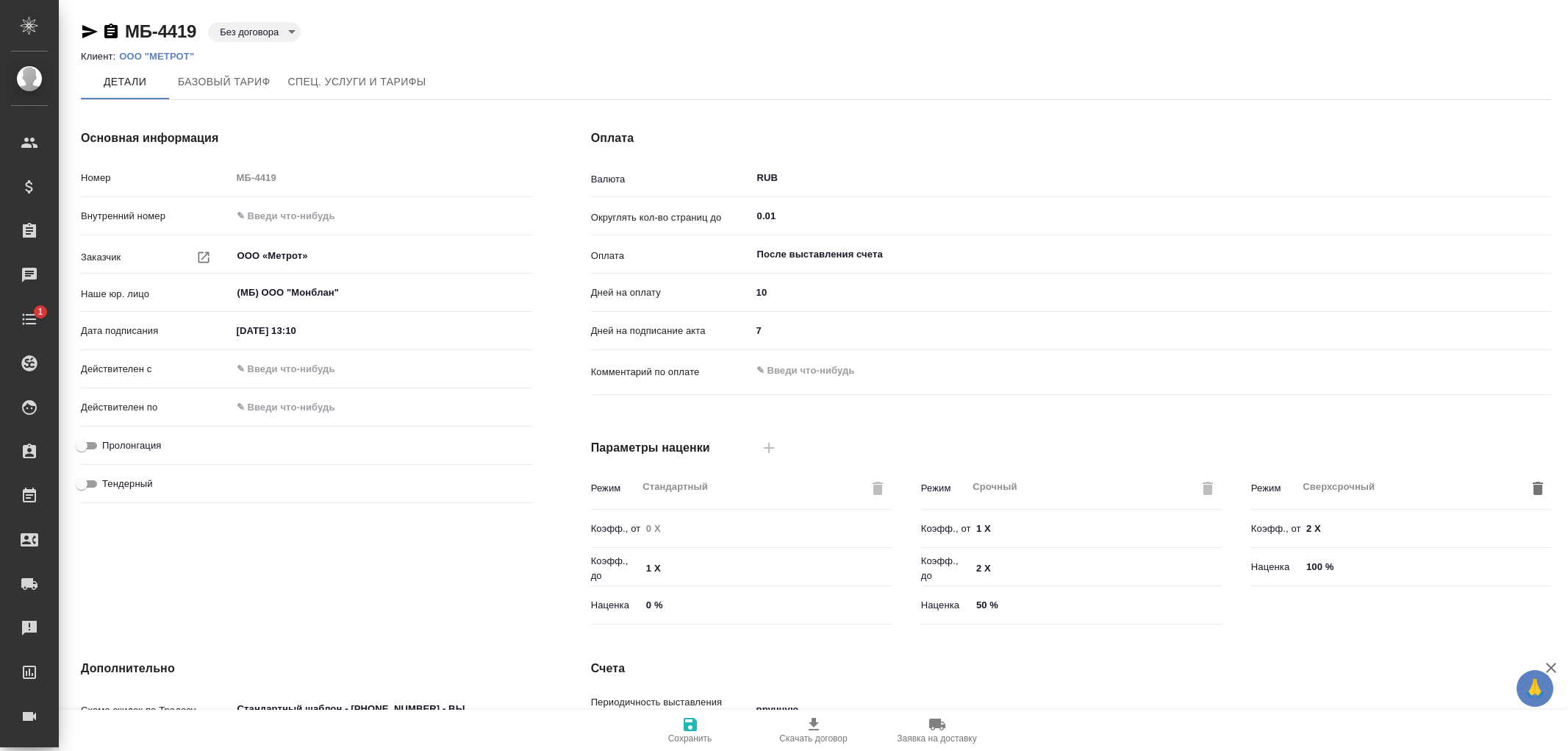
type input "Базовый ТП 2025"
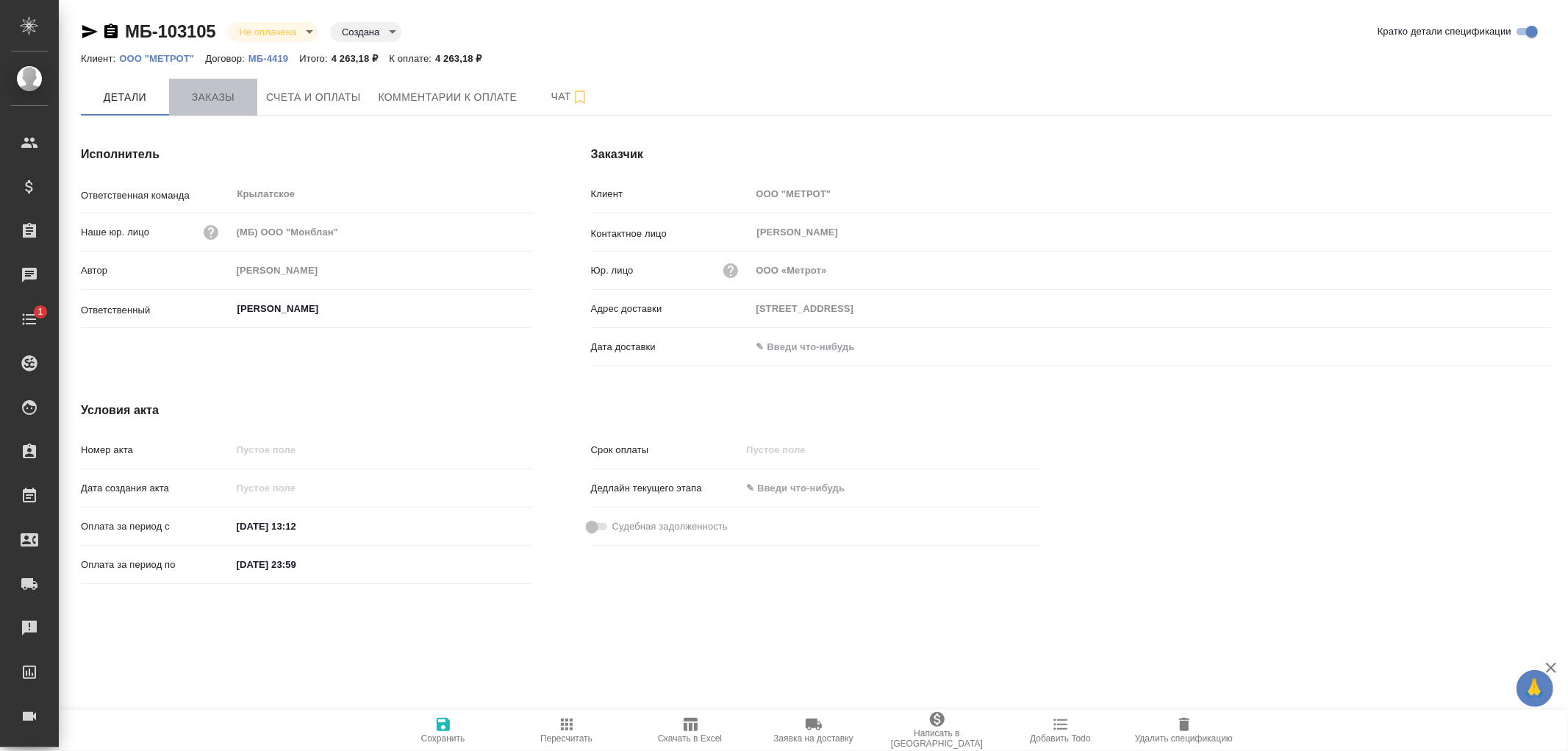
click at [207, 94] on span "Заказы" at bounding box center [213, 97] width 71 height 19
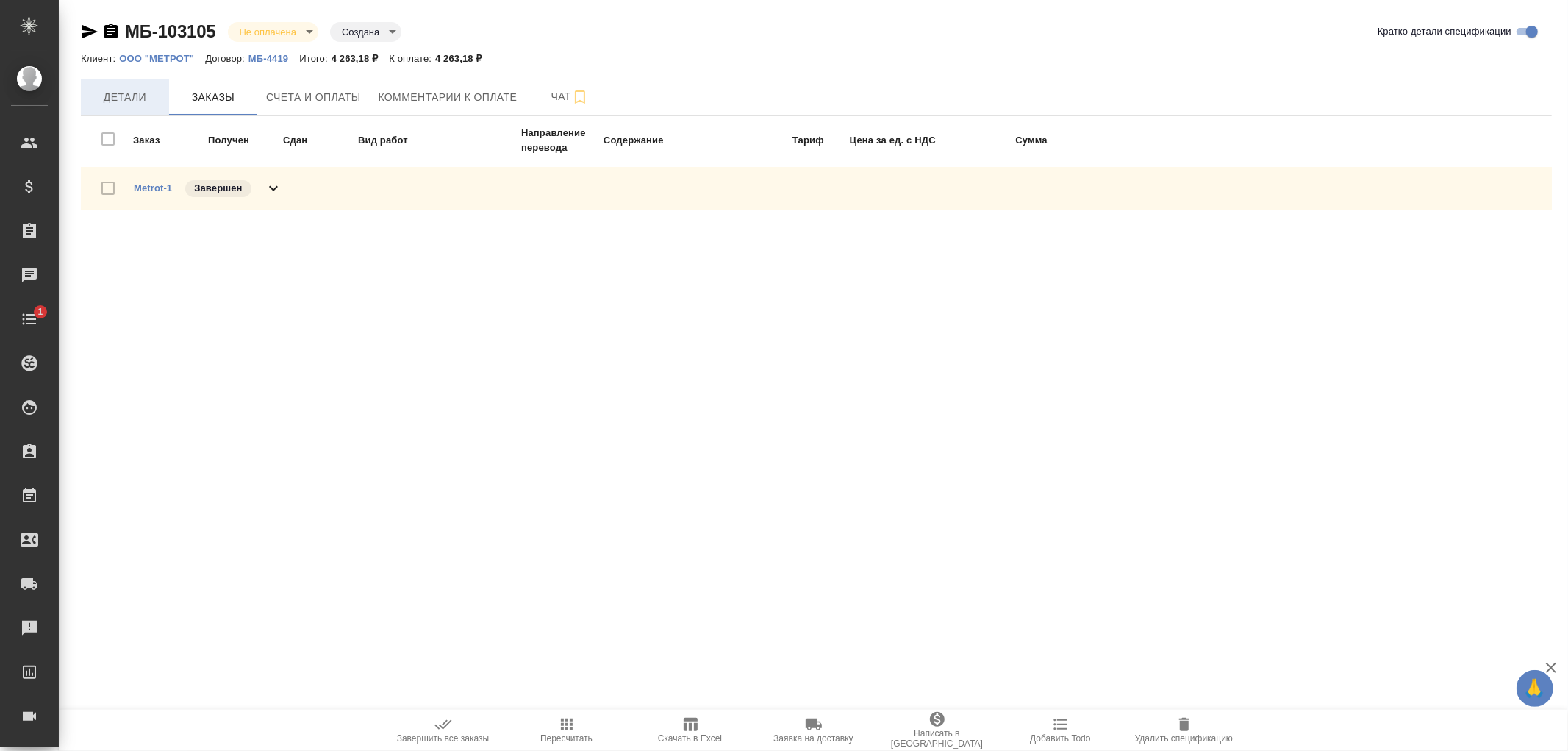
click at [128, 94] on span "Детали" at bounding box center [125, 97] width 71 height 19
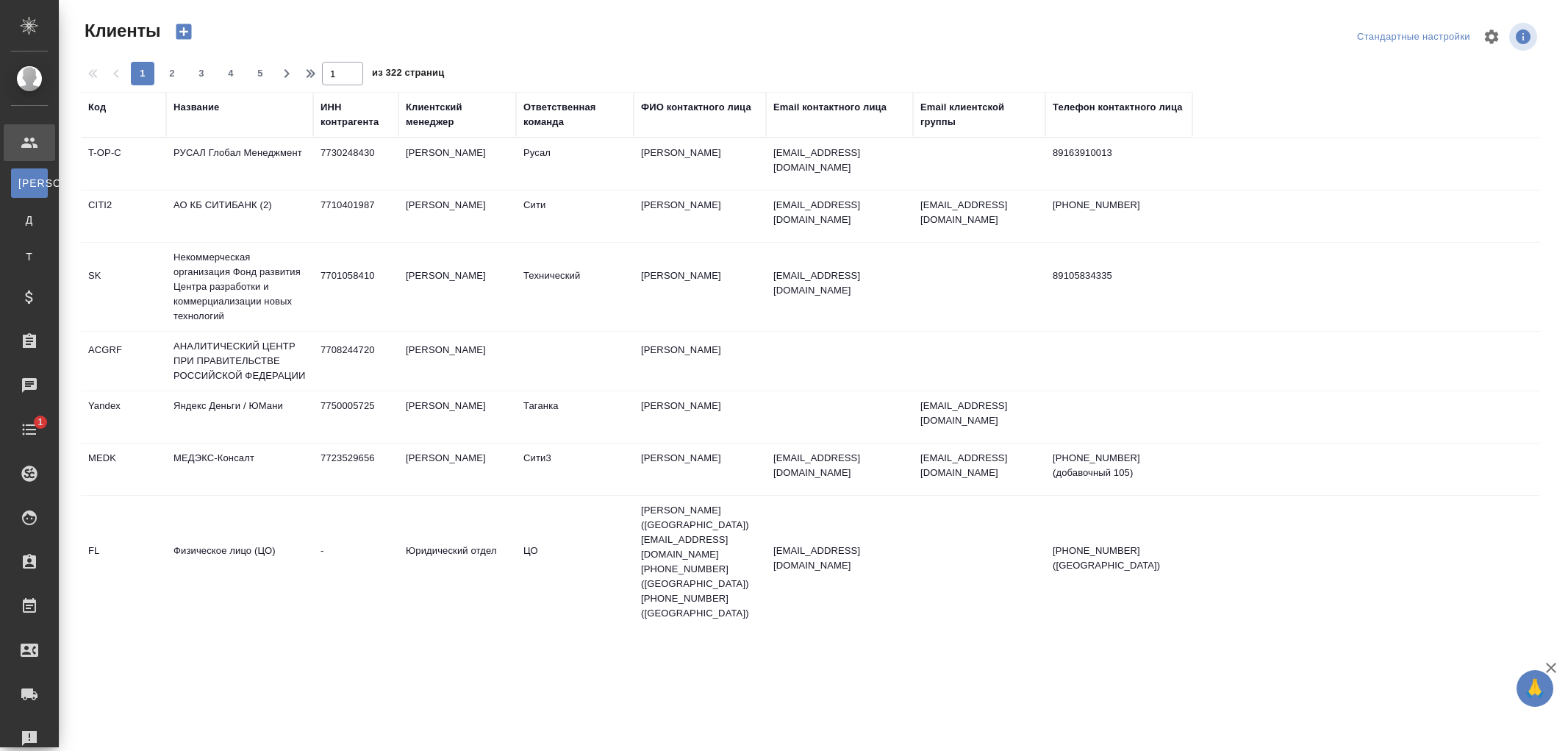
select select "RU"
click at [186, 109] on div "Название" at bounding box center [196, 107] width 45 height 15
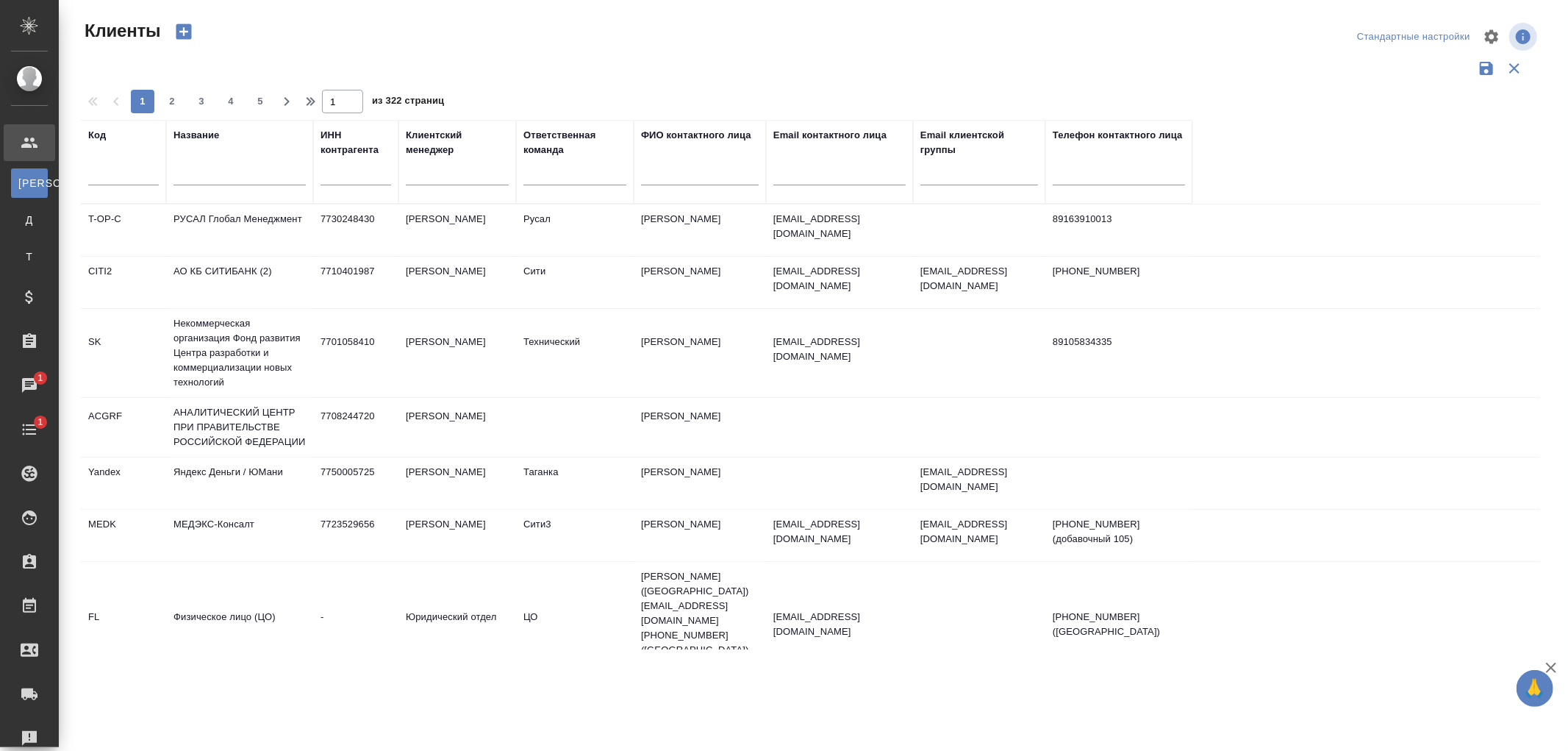
click at [184, 171] on input "text" at bounding box center [239, 176] width 133 height 19
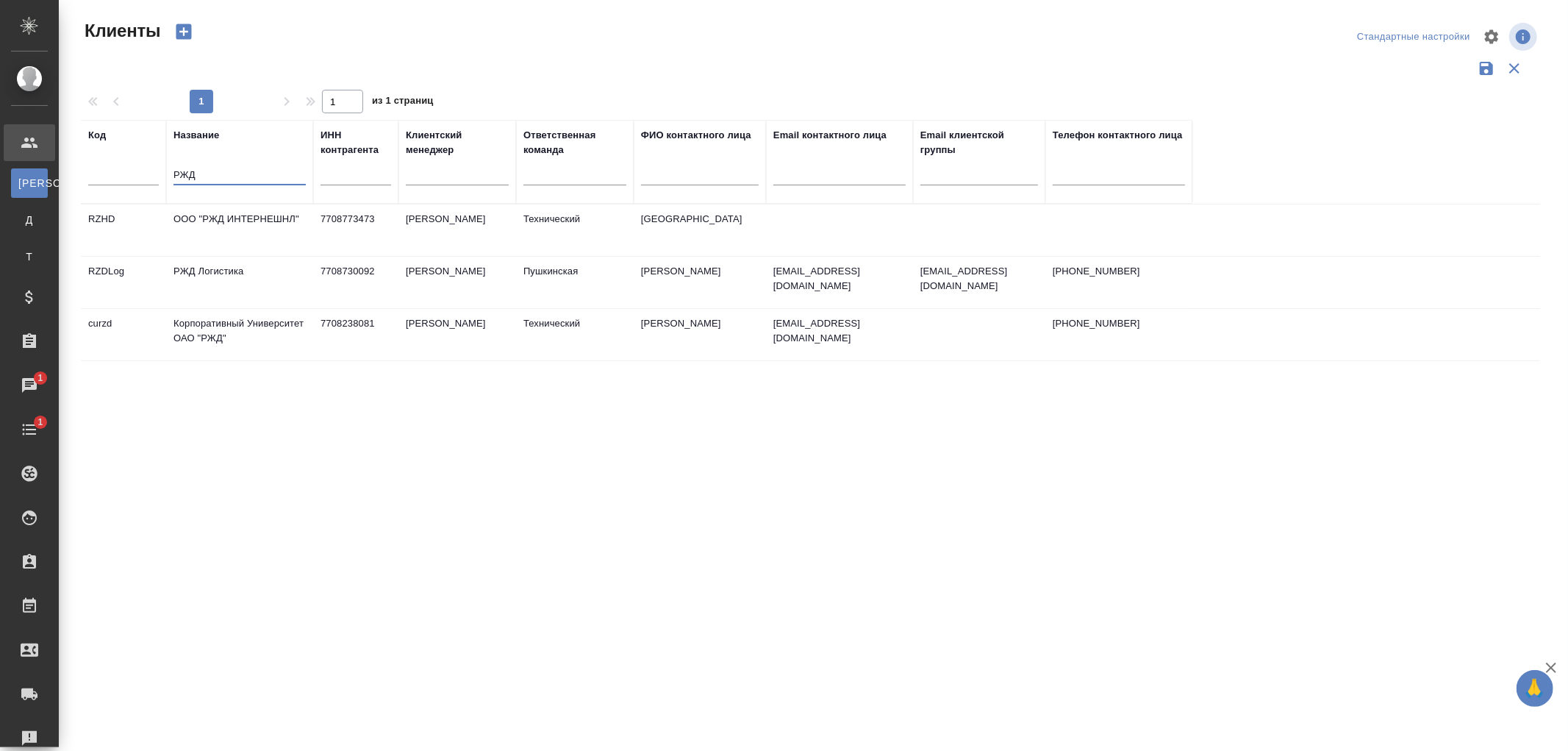
type input "РЖД"
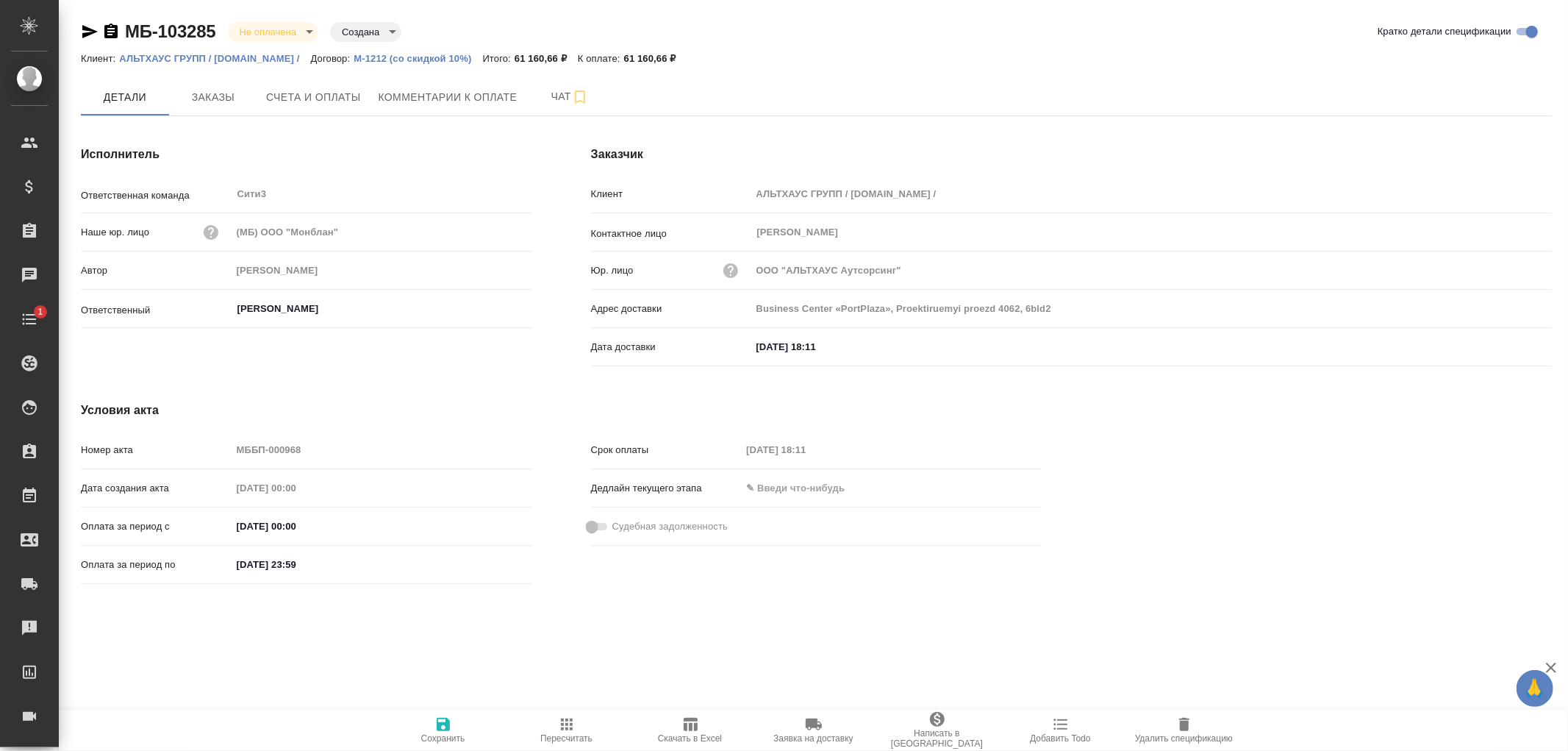
click at [154, 49] on div "Клиент: АЛЬТХАУС ГРУПП / [DOMAIN_NAME] / Договор: М-1212 (со скидкой 10%) Итого…" at bounding box center [816, 58] width 1471 height 18
click at [174, 58] on p "АЛЬТХАУС ГРУПП / [DOMAIN_NAME] /" at bounding box center [214, 58] width 191 height 11
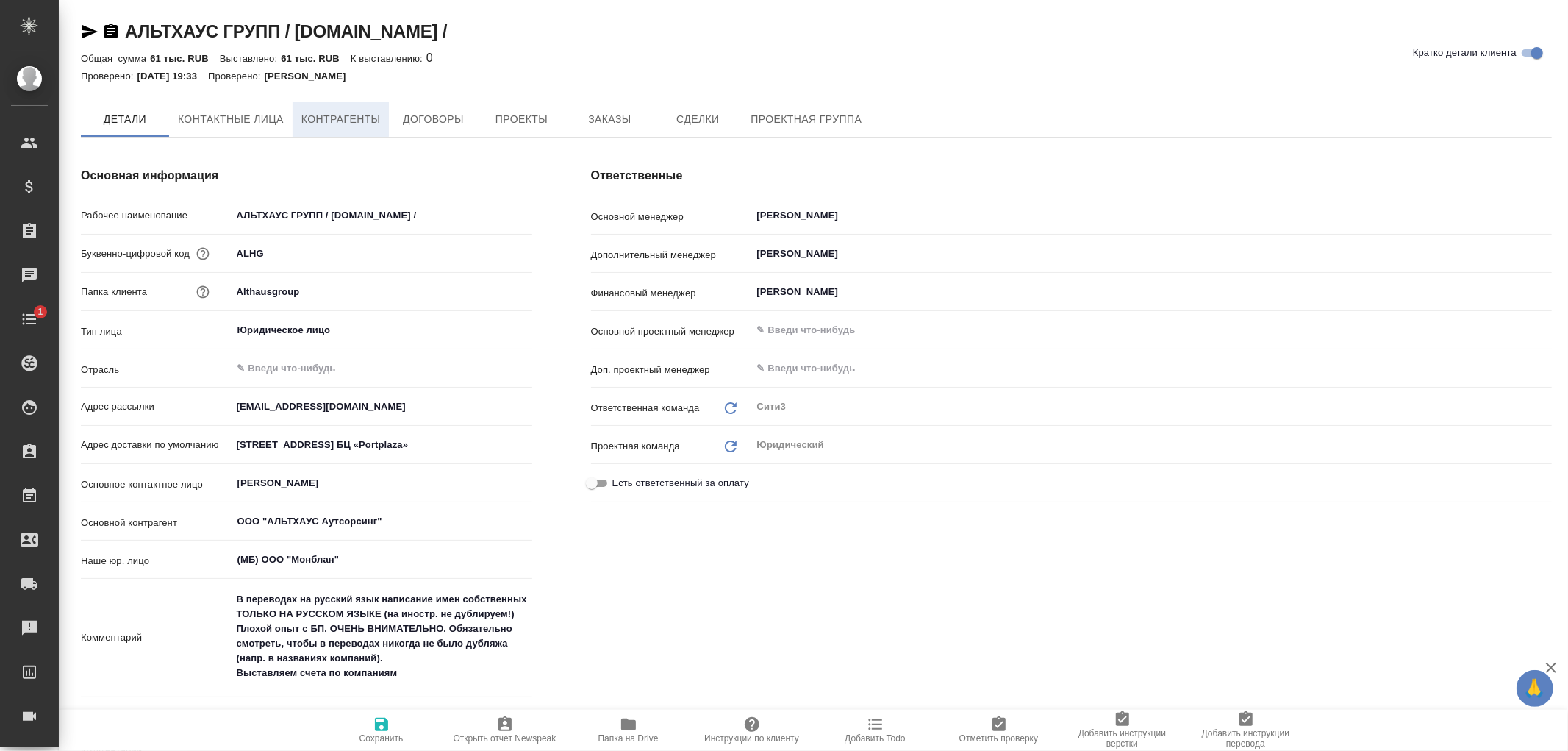
type textarea "x"
click at [342, 127] on span "Контрагенты" at bounding box center [342, 120] width 80 height 19
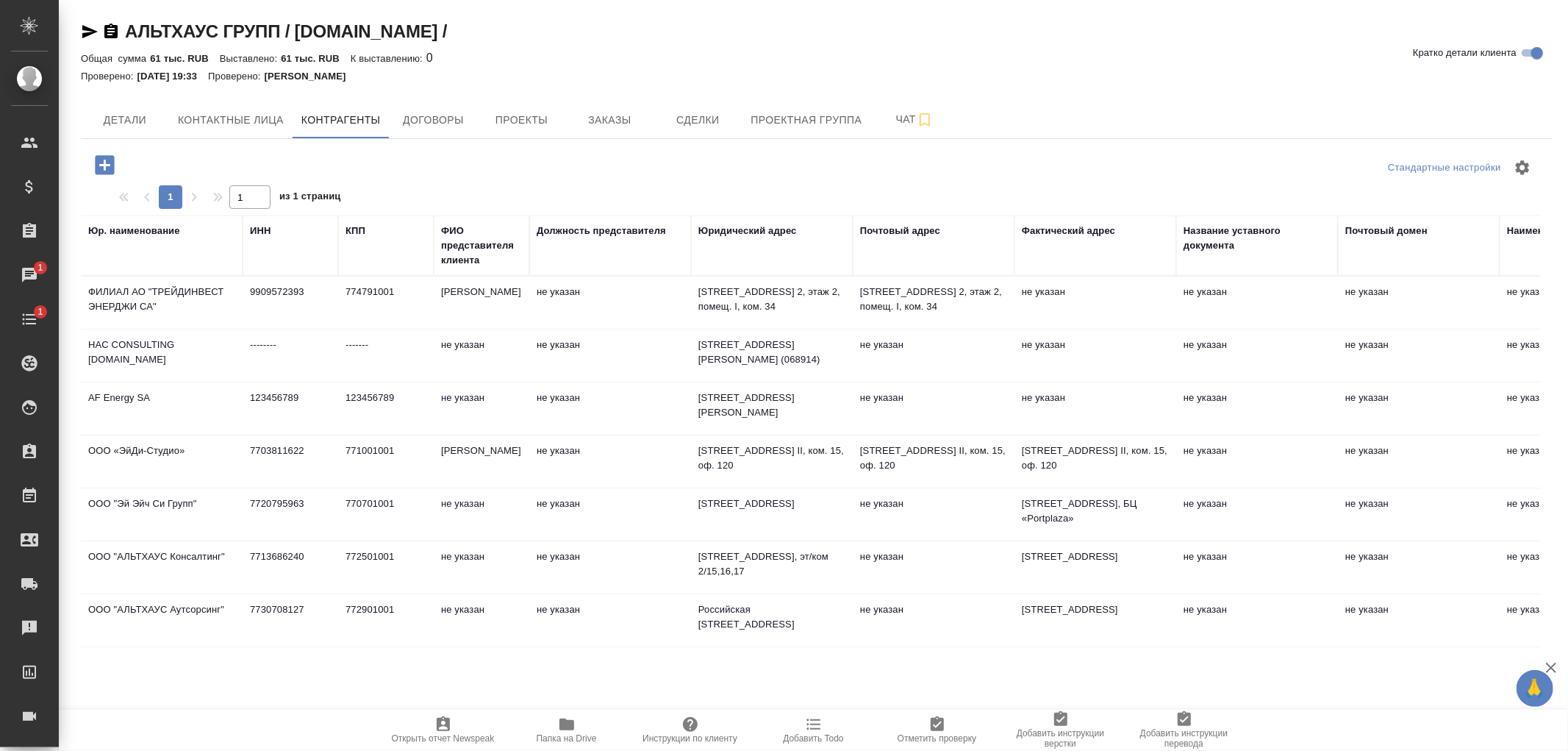
scroll to position [163, 0]
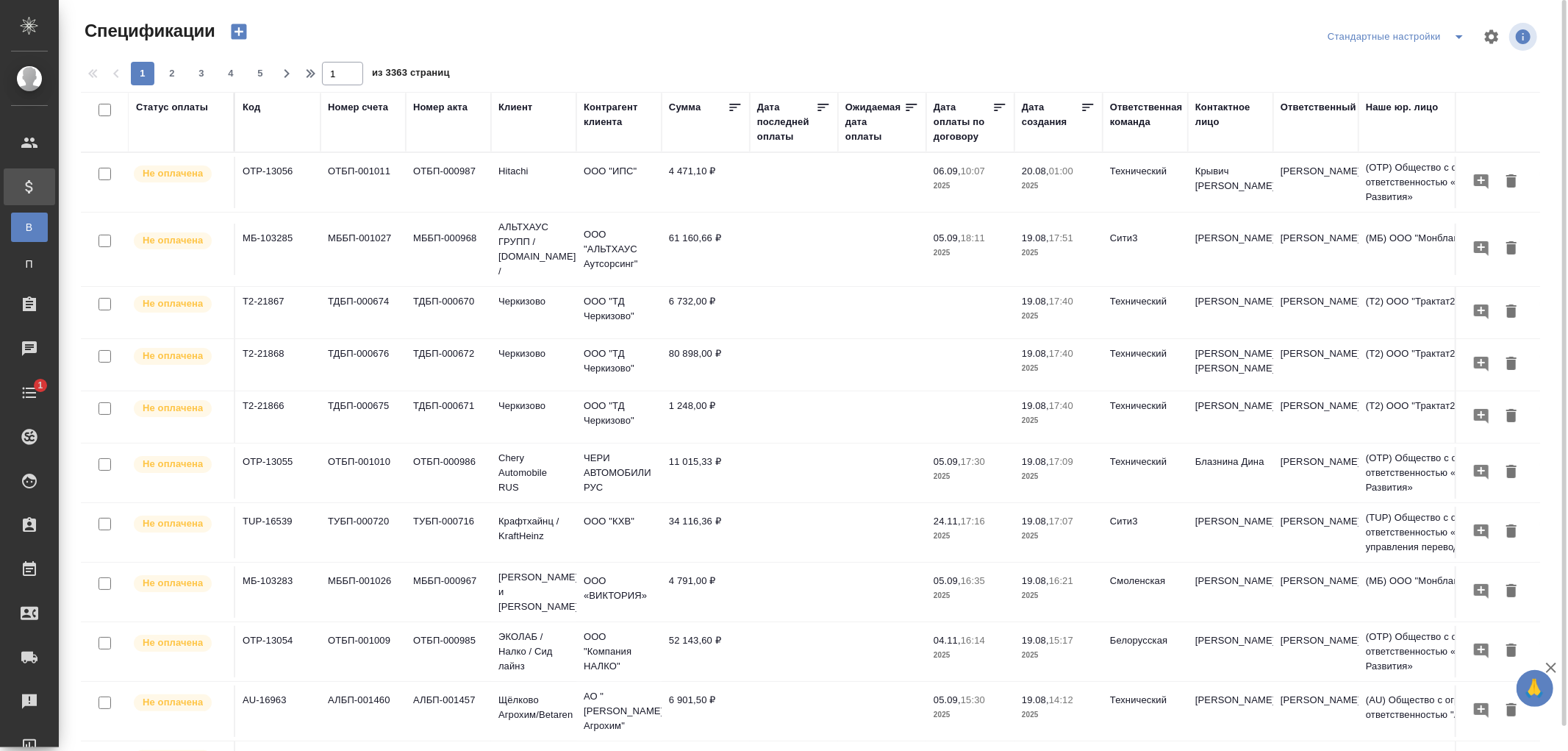
click at [174, 111] on div "Статус оплаты" at bounding box center [172, 107] width 72 height 15
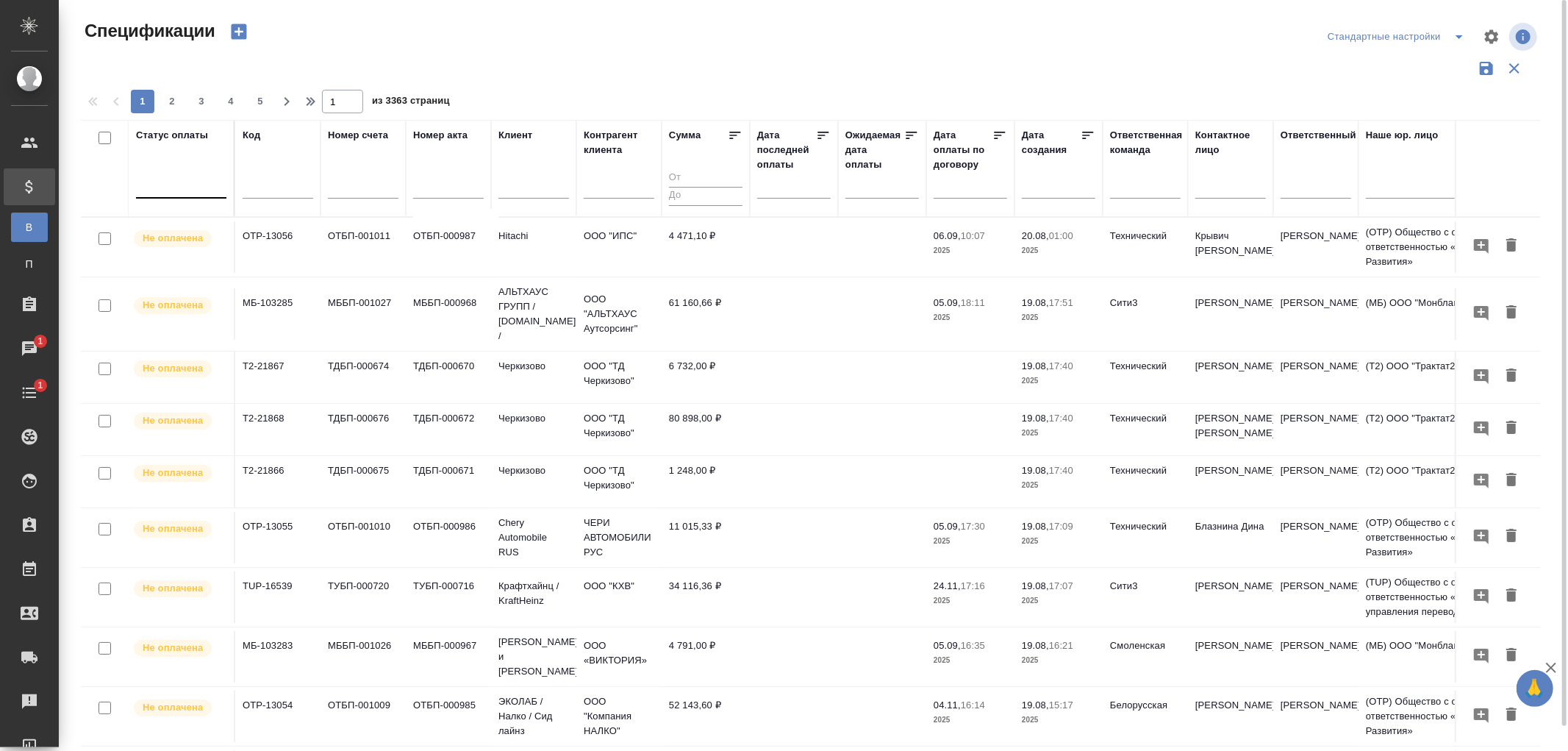
click at [152, 193] on div at bounding box center [181, 183] width 90 height 21
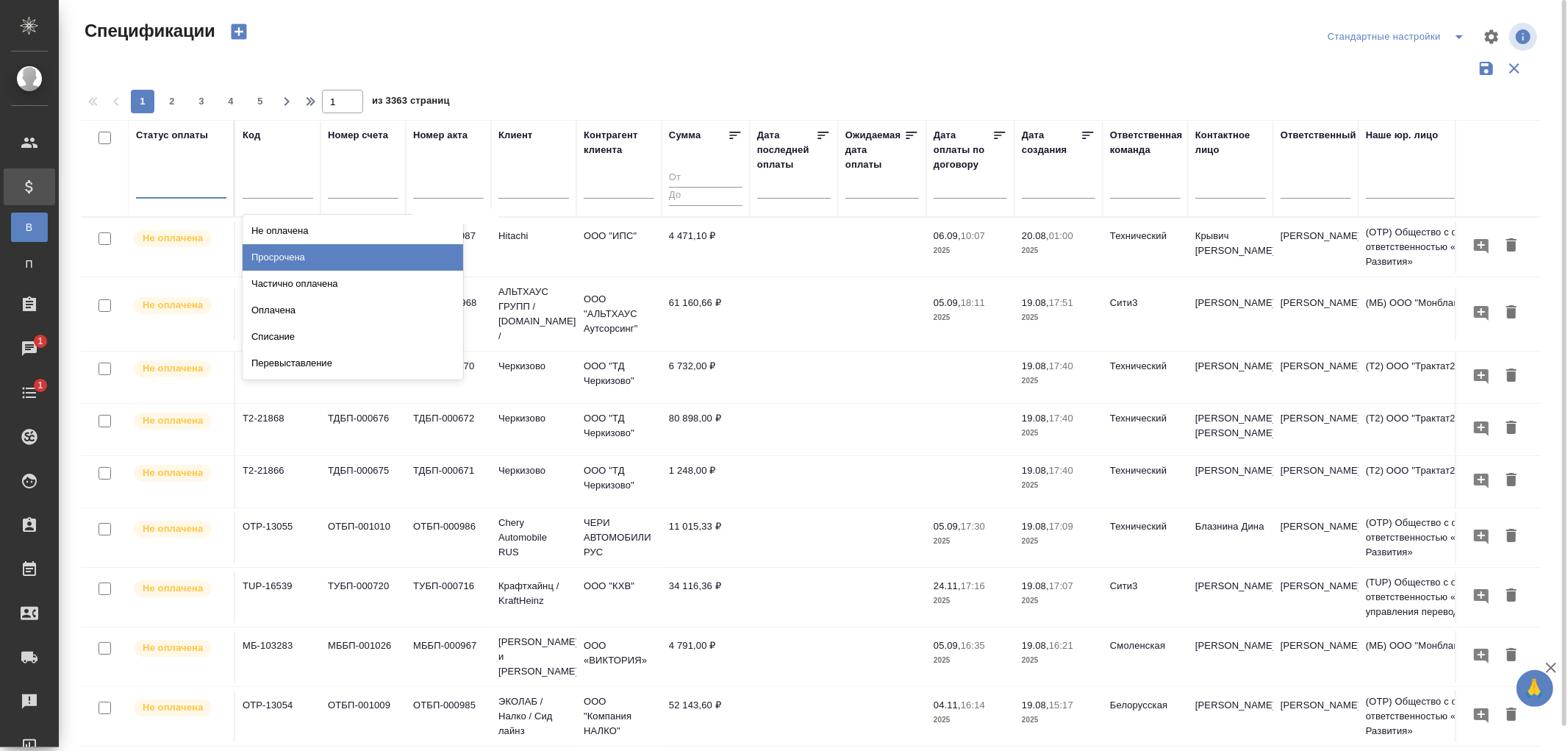
click at [285, 257] on div "Просрочена" at bounding box center [352, 257] width 221 height 27
